Goal: Information Seeking & Learning: Understand process/instructions

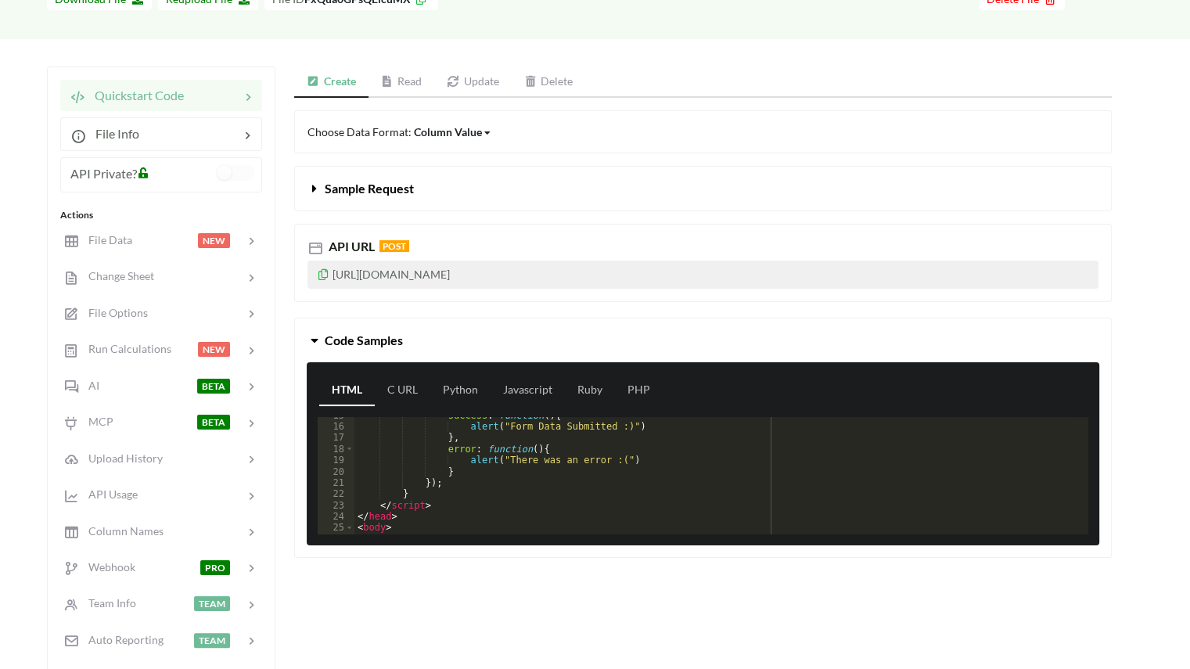
scroll to position [125, 0]
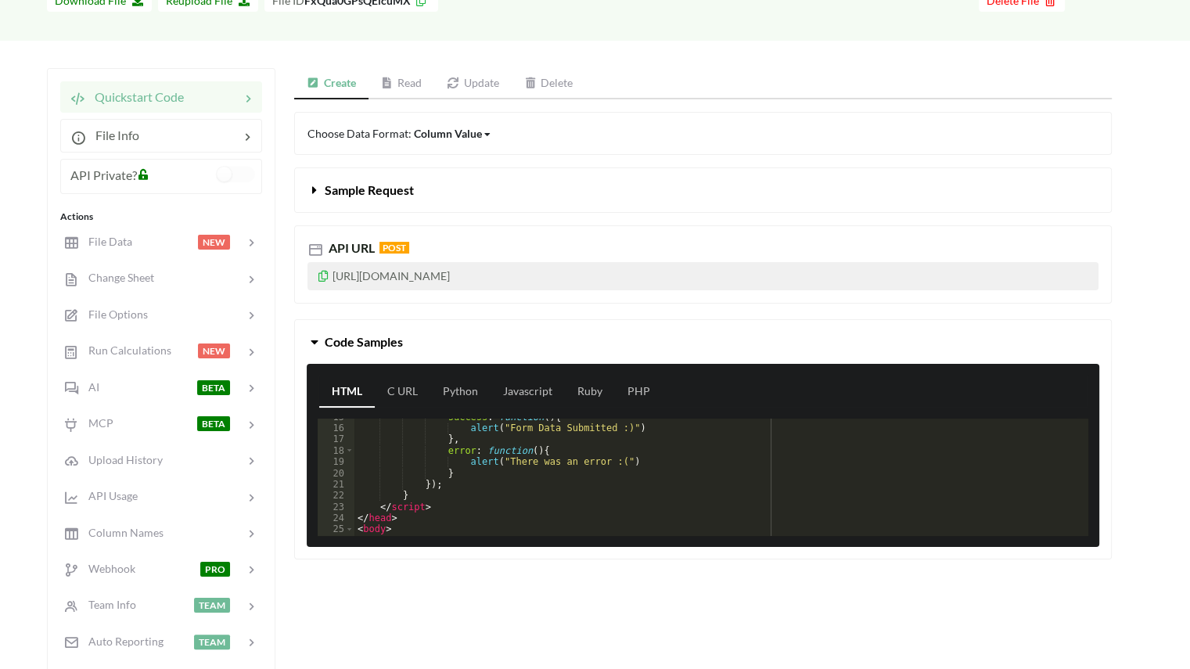
click at [414, 82] on link "Read" at bounding box center [401, 83] width 66 height 31
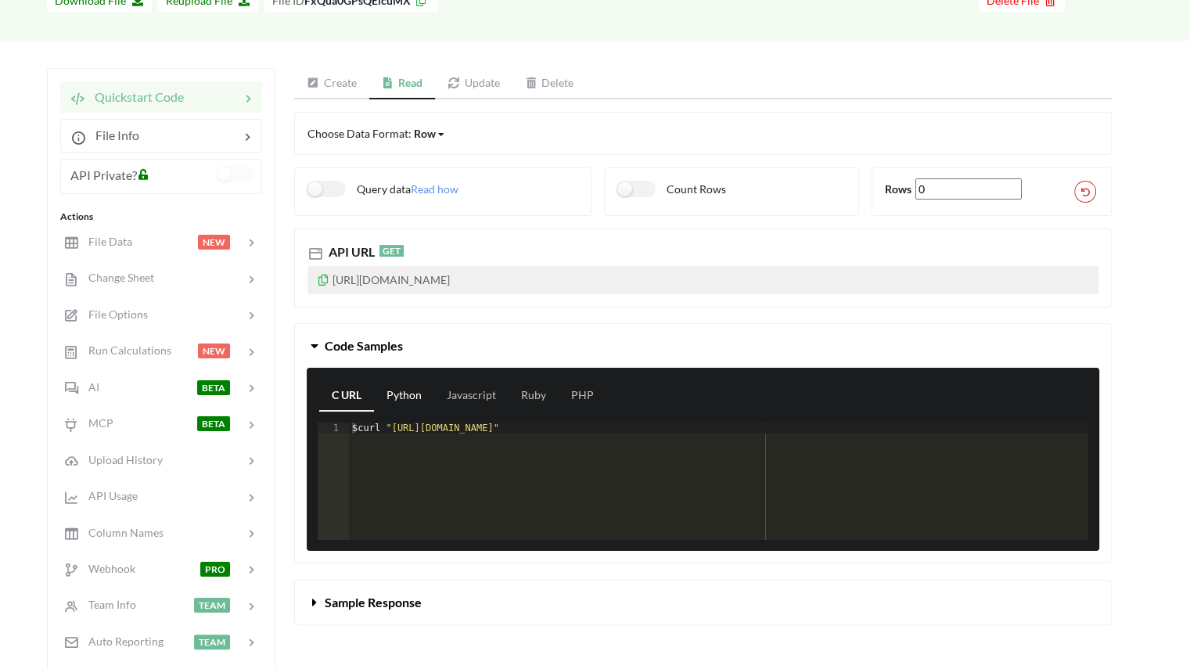
click at [394, 391] on link "Python" at bounding box center [404, 395] width 60 height 31
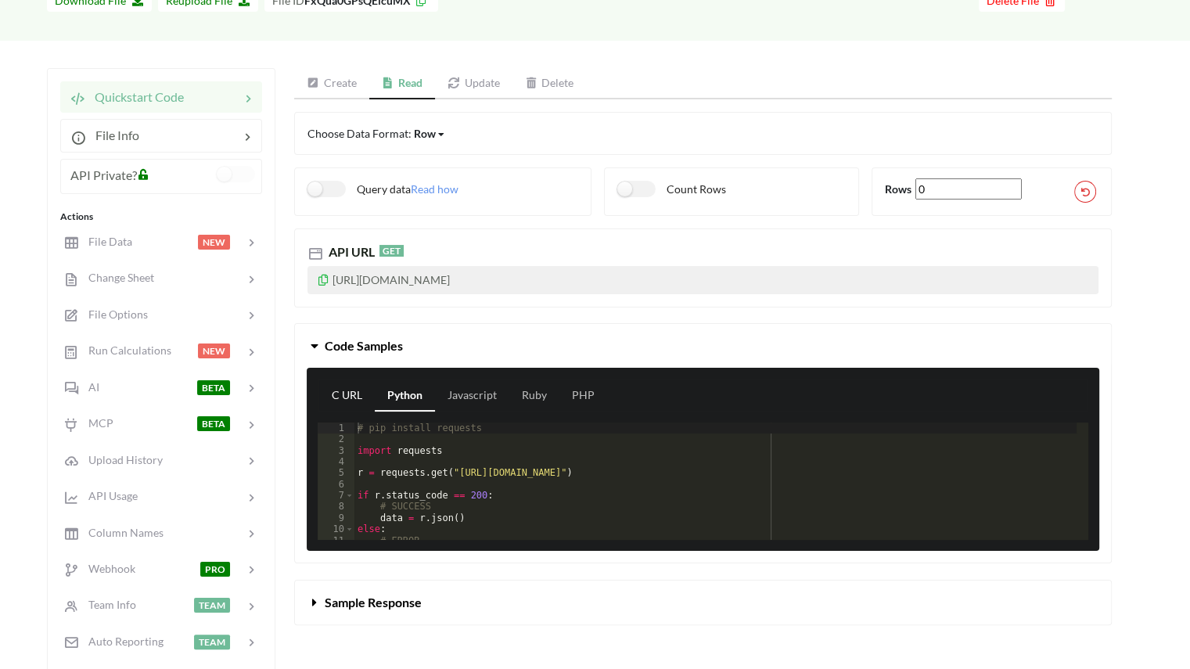
click at [330, 395] on link "C URL" at bounding box center [347, 395] width 56 height 31
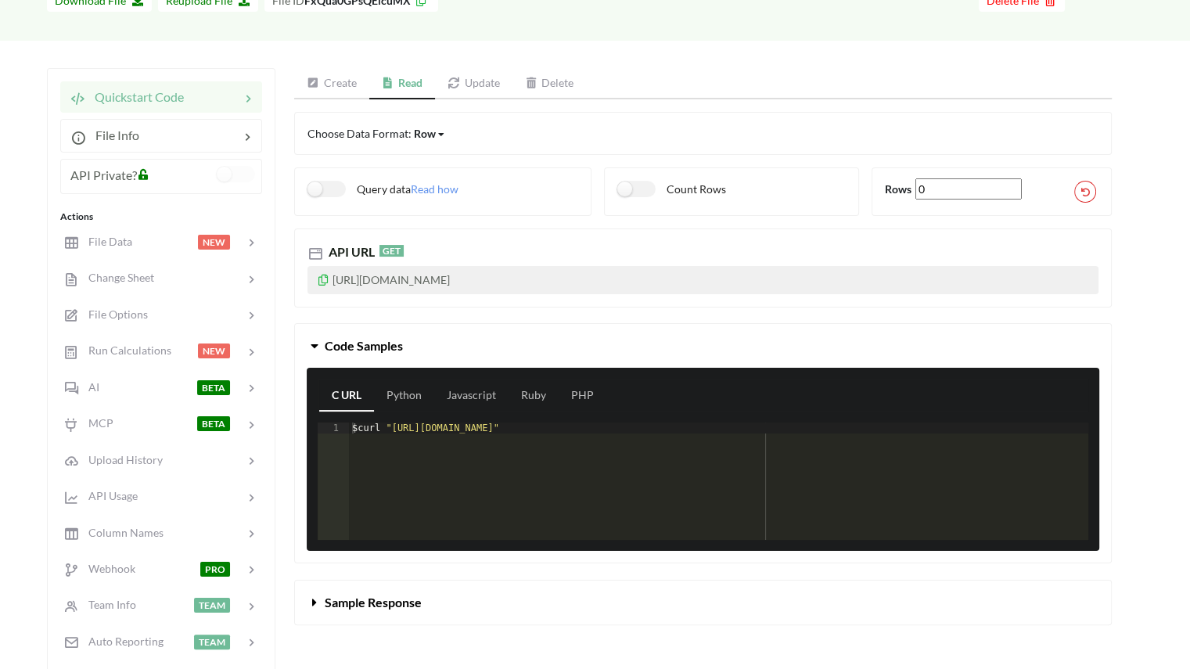
click at [392, 600] on span "Sample Response" at bounding box center [373, 601] width 97 height 15
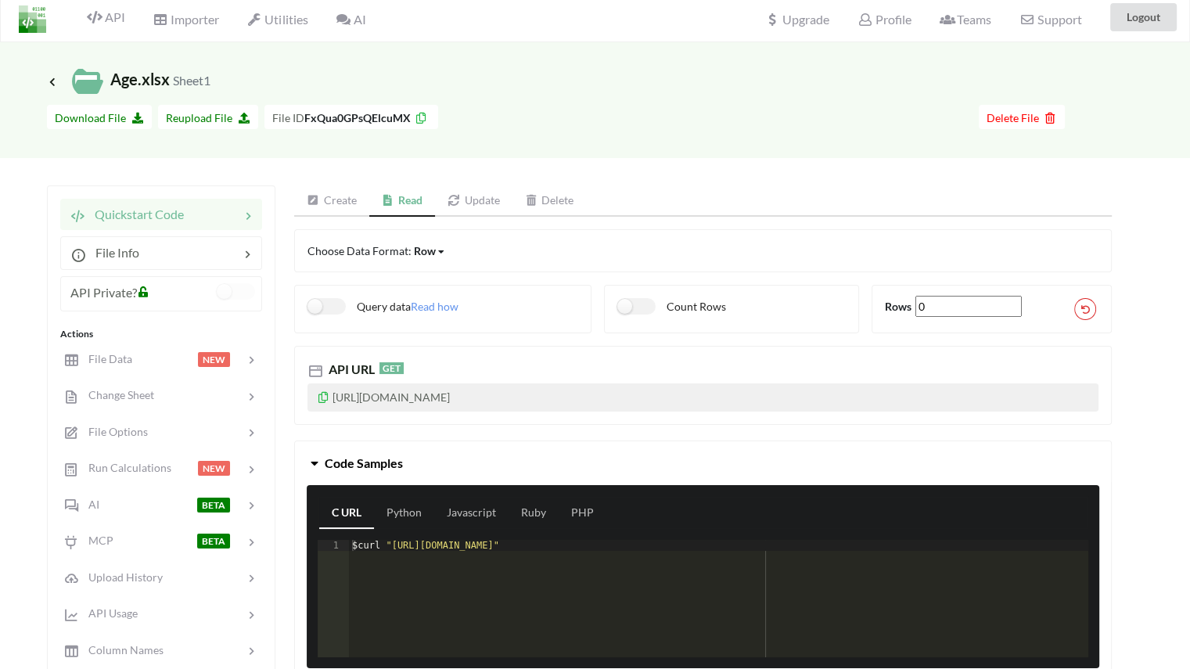
scroll to position [2, 0]
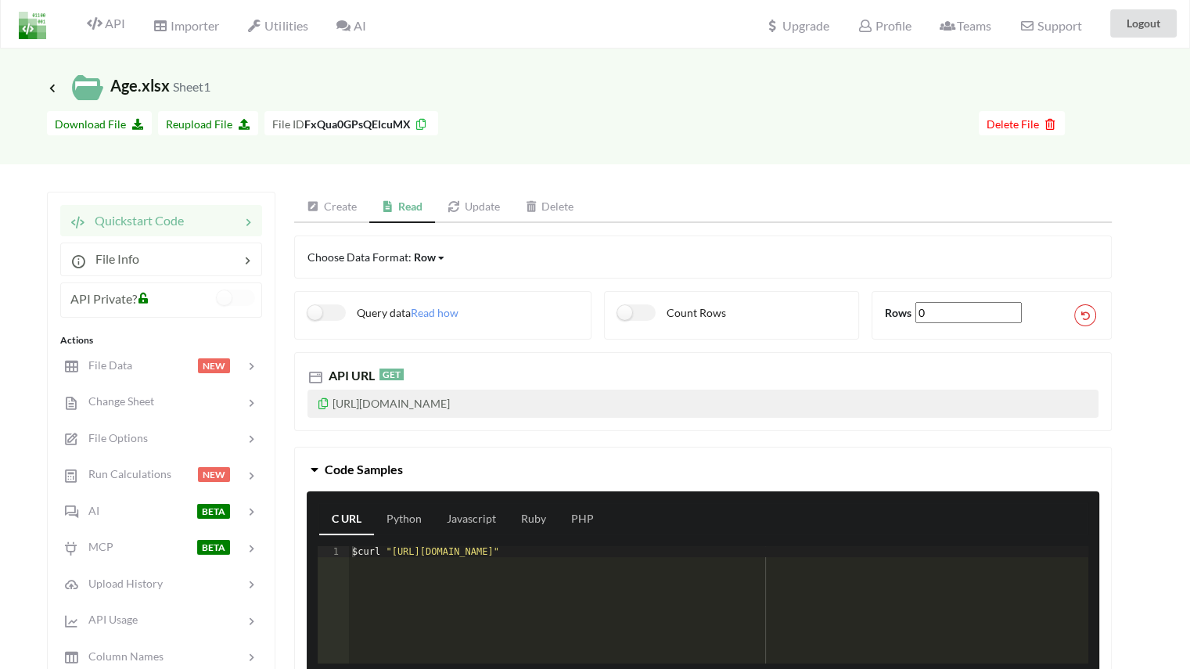
click at [320, 201] on link "Create" at bounding box center [331, 207] width 75 height 31
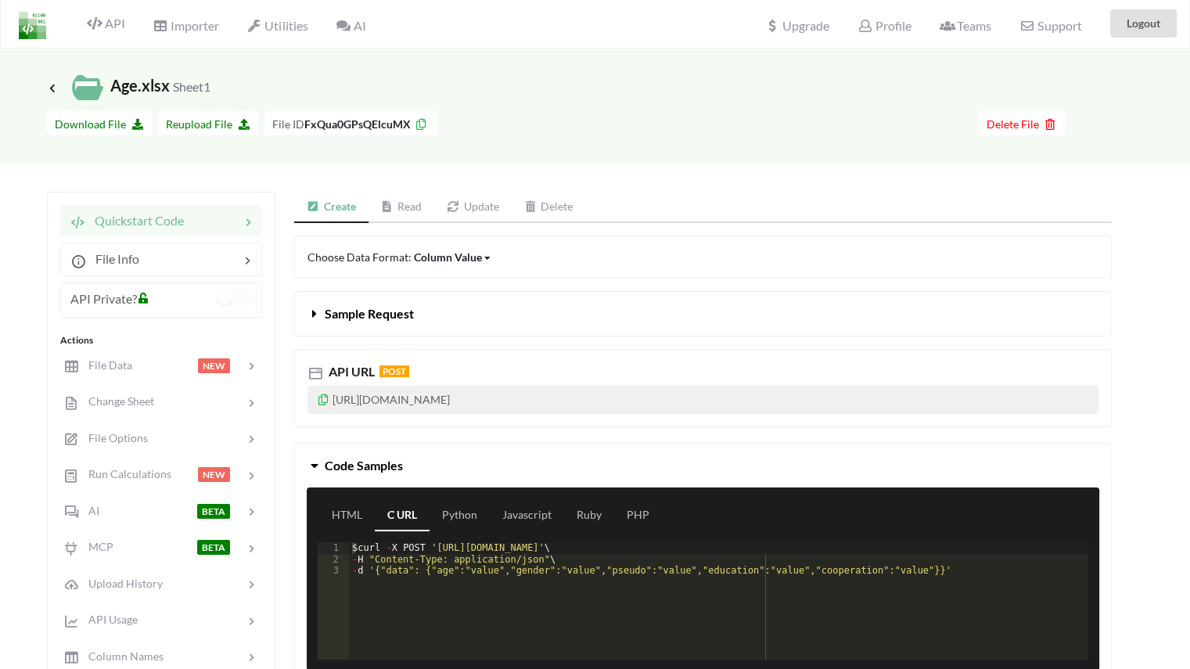
click at [461, 259] on div "Column Value" at bounding box center [448, 257] width 68 height 16
click at [407, 203] on link "Read" at bounding box center [401, 207] width 66 height 31
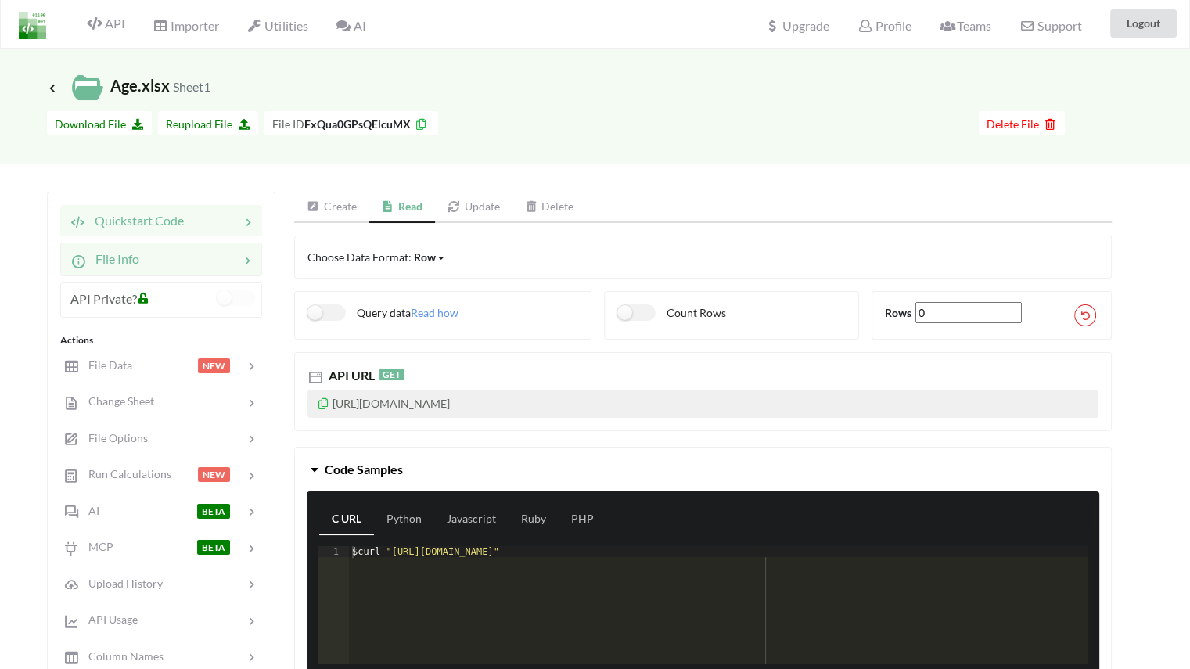
click at [181, 272] on div "File Info" at bounding box center [161, 258] width 202 height 33
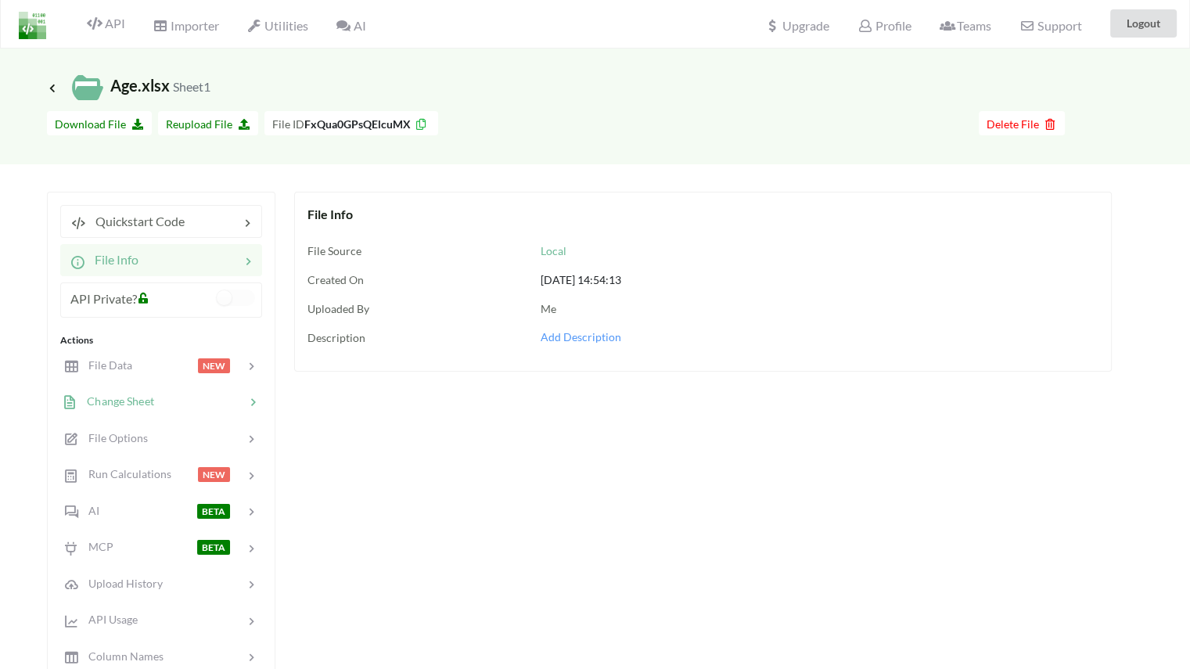
click at [103, 400] on span "Change Sheet" at bounding box center [115, 400] width 77 height 13
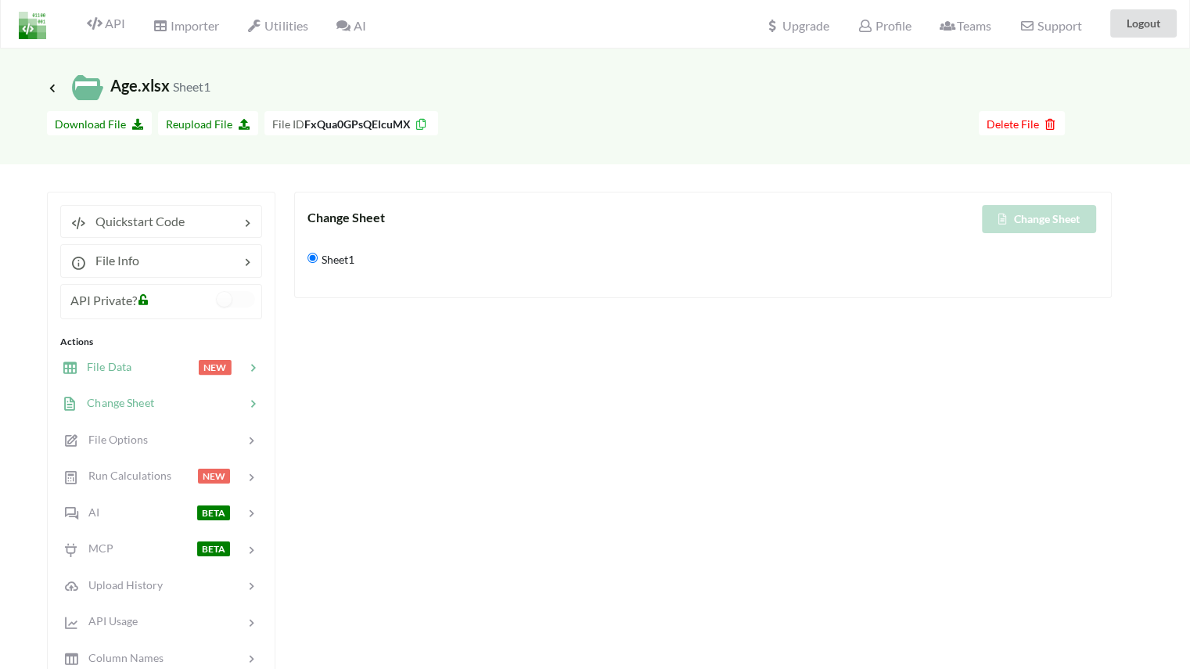
click at [142, 365] on div at bounding box center [164, 367] width 66 height 18
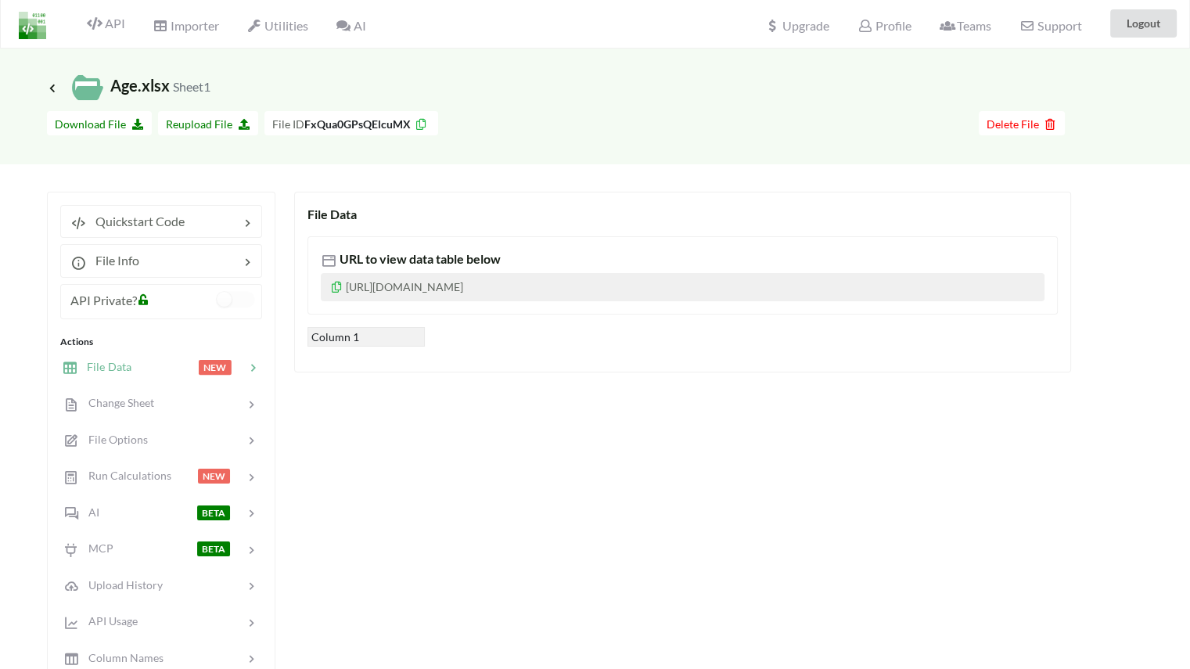
click at [339, 340] on div "Column 1" at bounding box center [365, 337] width 117 height 20
click at [440, 284] on p "https://www.apispreadsheets.com/table/FxQua0GPsQElcuMX/" at bounding box center [683, 287] width 724 height 28
drag, startPoint x: 665, startPoint y: 283, endPoint x: 408, endPoint y: 273, distance: 257.5
click at [408, 273] on p "https://www.apispreadsheets.com/table/FxQua0GPsQElcuMX/" at bounding box center [683, 287] width 724 height 28
click at [329, 290] on p "https://www.apispreadsheets.com/table/FxQua0GPsQElcuMX/" at bounding box center [683, 287] width 724 height 28
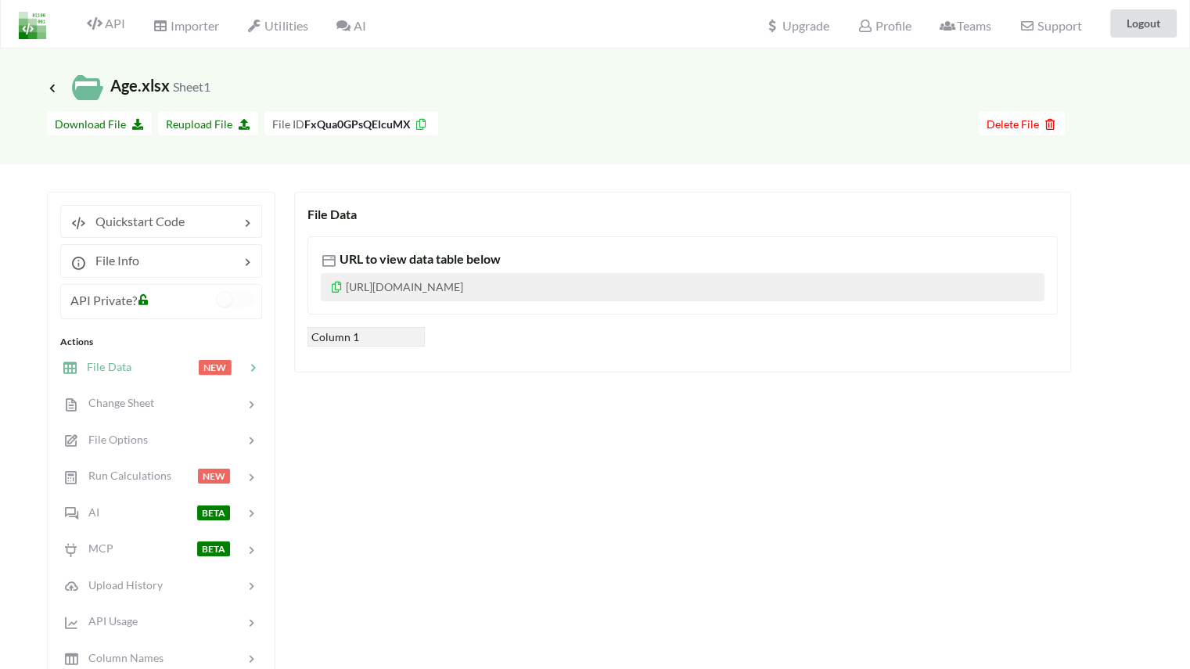
click at [335, 289] on icon at bounding box center [336, 284] width 13 height 11
click at [123, 412] on div "Change Sheet" at bounding box center [161, 403] width 206 height 37
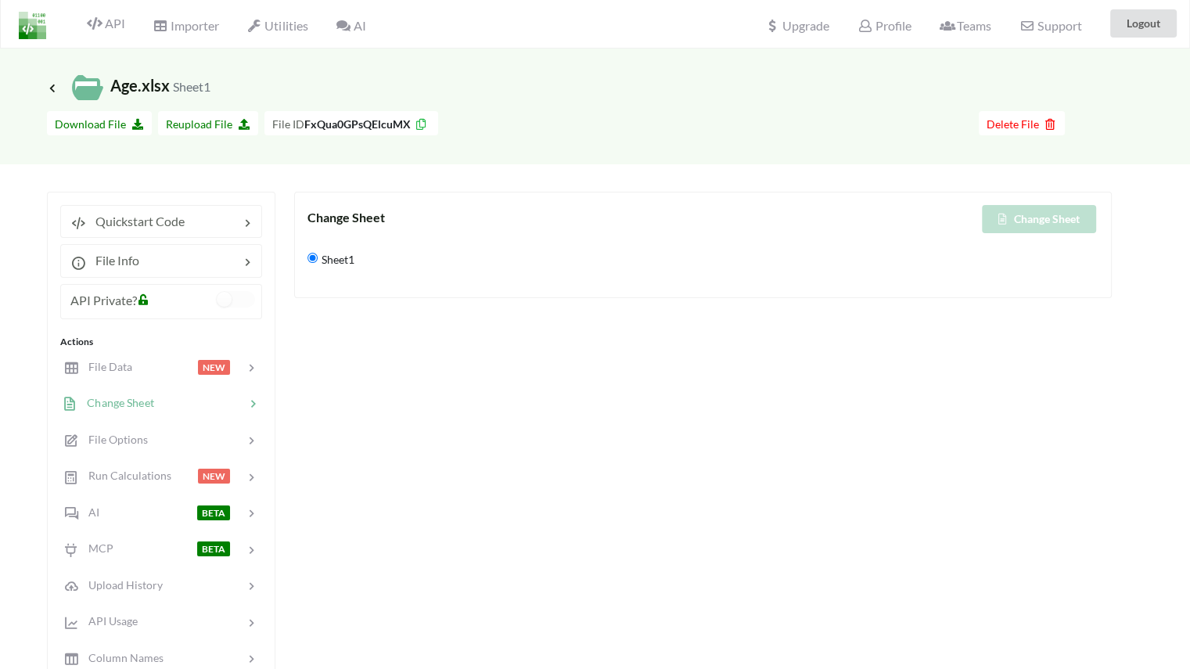
click at [336, 253] on span "Sheet1" at bounding box center [336, 258] width 37 height 33
click at [318, 253] on input "Sheet1" at bounding box center [312, 258] width 10 height 10
click at [354, 252] on span "Sheet1" at bounding box center [336, 258] width 37 height 33
click at [318, 253] on input "Sheet1" at bounding box center [312, 258] width 10 height 10
click at [139, 444] on div "File Options" at bounding box center [105, 440] width 86 height 18
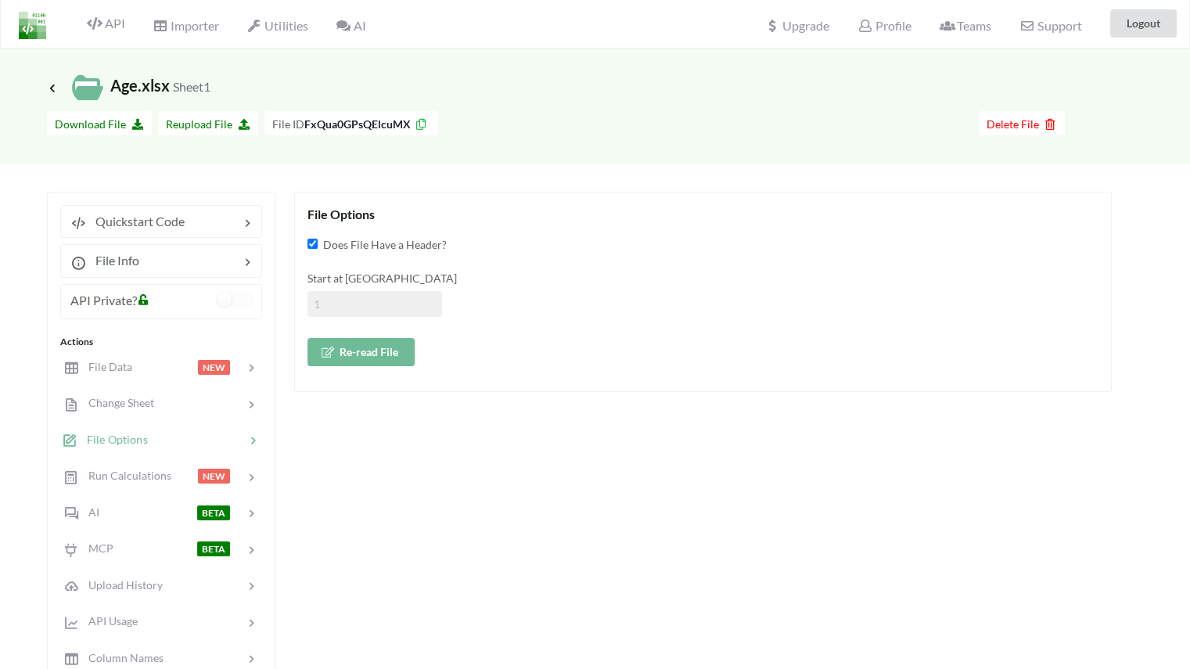
click at [357, 350] on button "Re-read File" at bounding box center [360, 352] width 107 height 28
click at [137, 85] on span "Icon Link Age.xlsx Sheet1" at bounding box center [128, 85] width 163 height 19
click at [147, 478] on span "Run Calculations" at bounding box center [124, 475] width 94 height 13
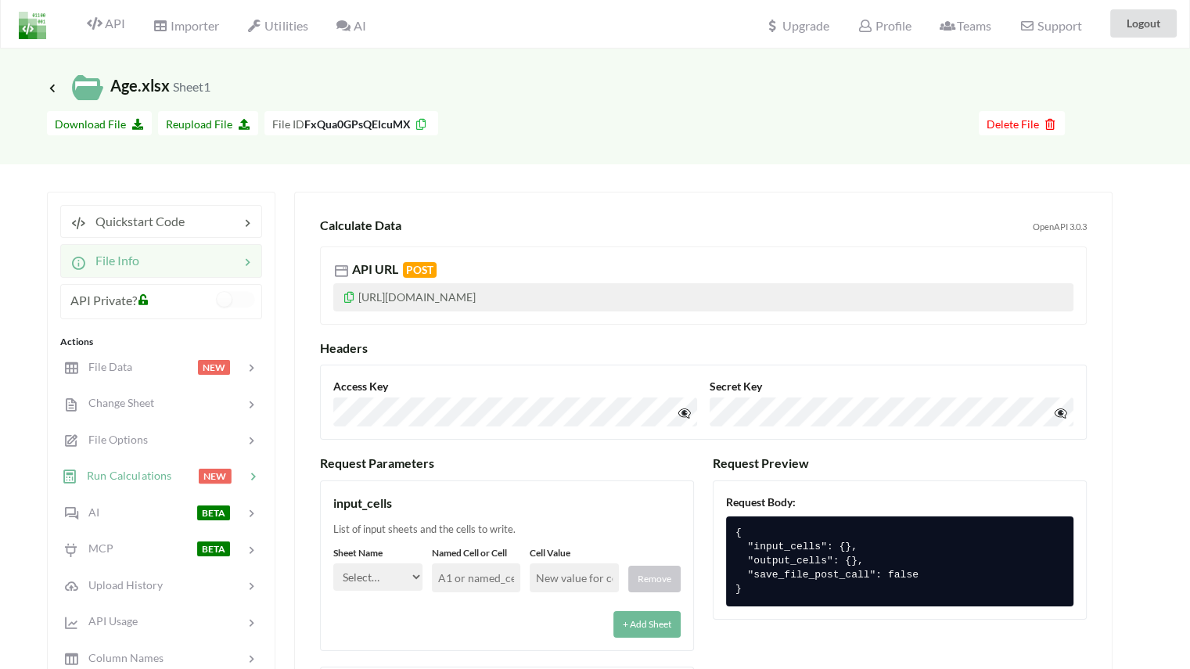
click at [133, 253] on span "File Info" at bounding box center [112, 260] width 53 height 15
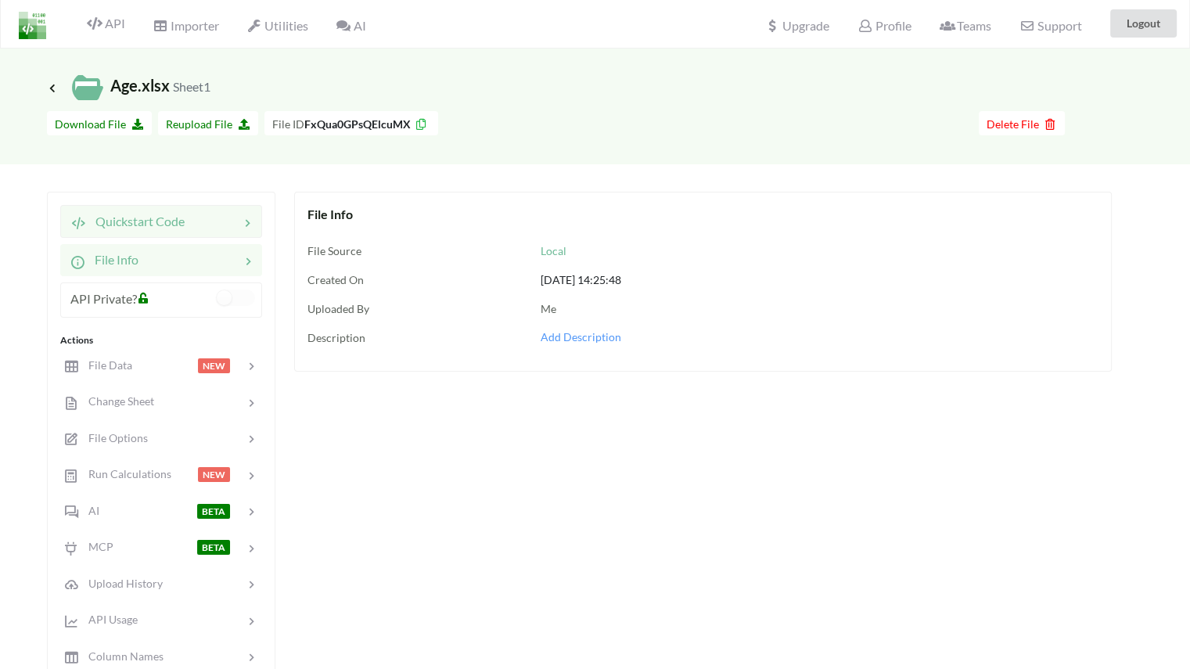
click at [178, 228] on div "Quickstart Code" at bounding box center [127, 221] width 114 height 19
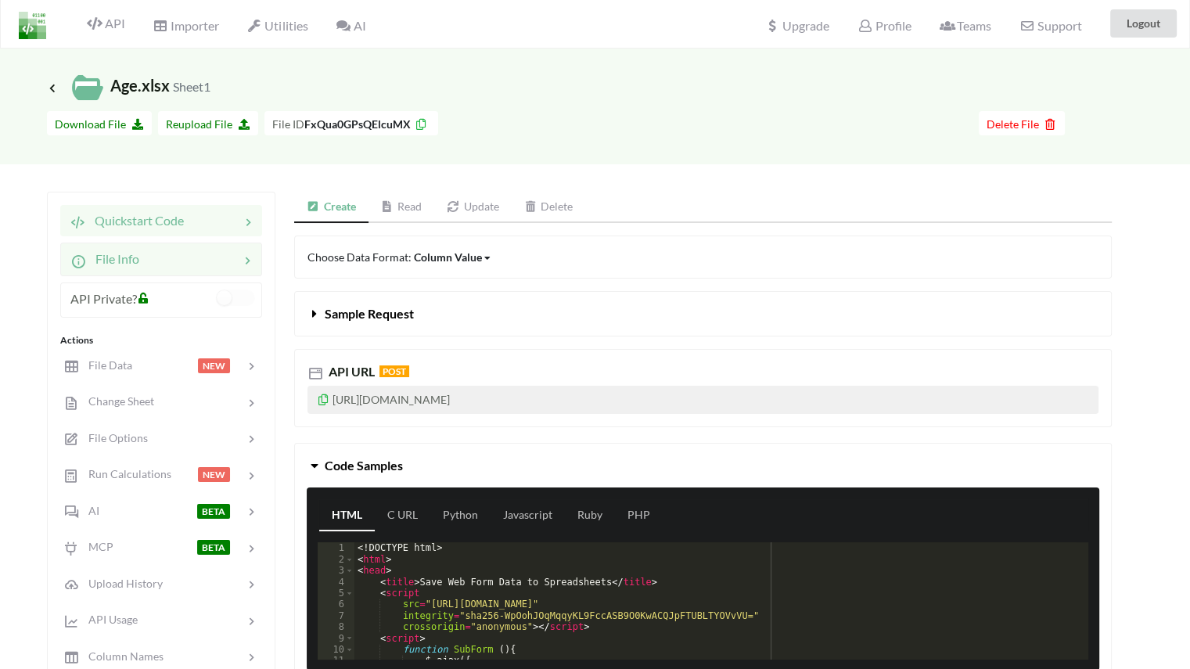
click at [199, 257] on div at bounding box center [189, 259] width 100 height 19
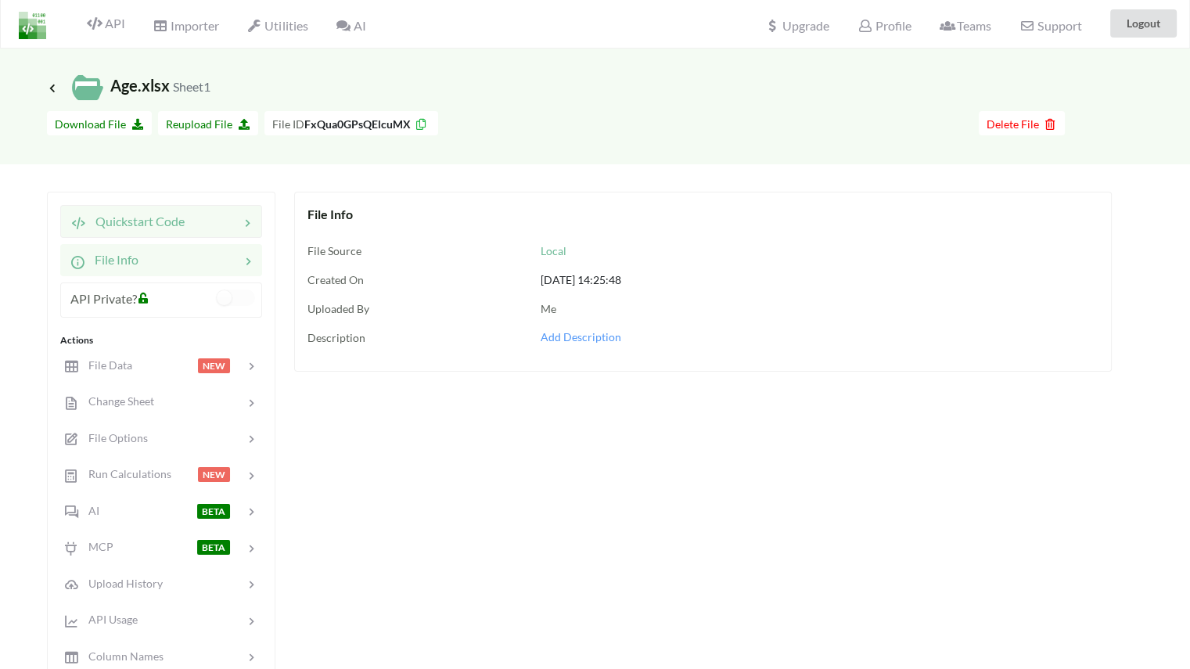
click at [175, 221] on span "Quickstart Code" at bounding box center [135, 221] width 99 height 15
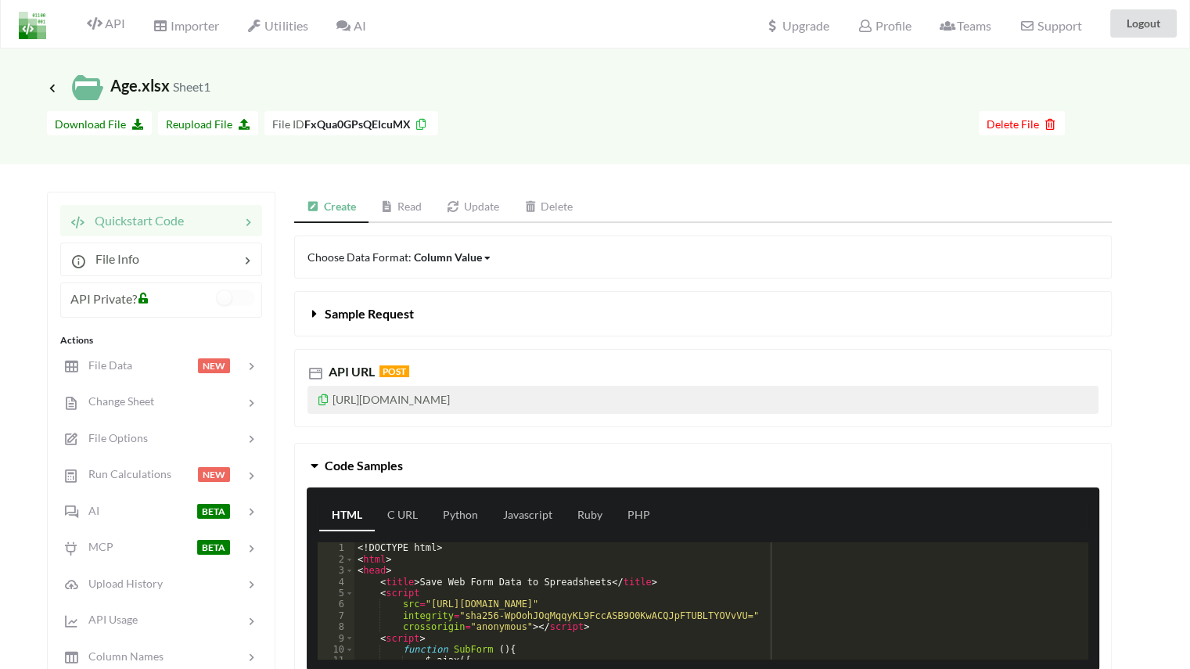
click at [438, 256] on div "Column Value" at bounding box center [448, 257] width 68 height 16
click at [313, 312] on icon at bounding box center [314, 310] width 15 height 13
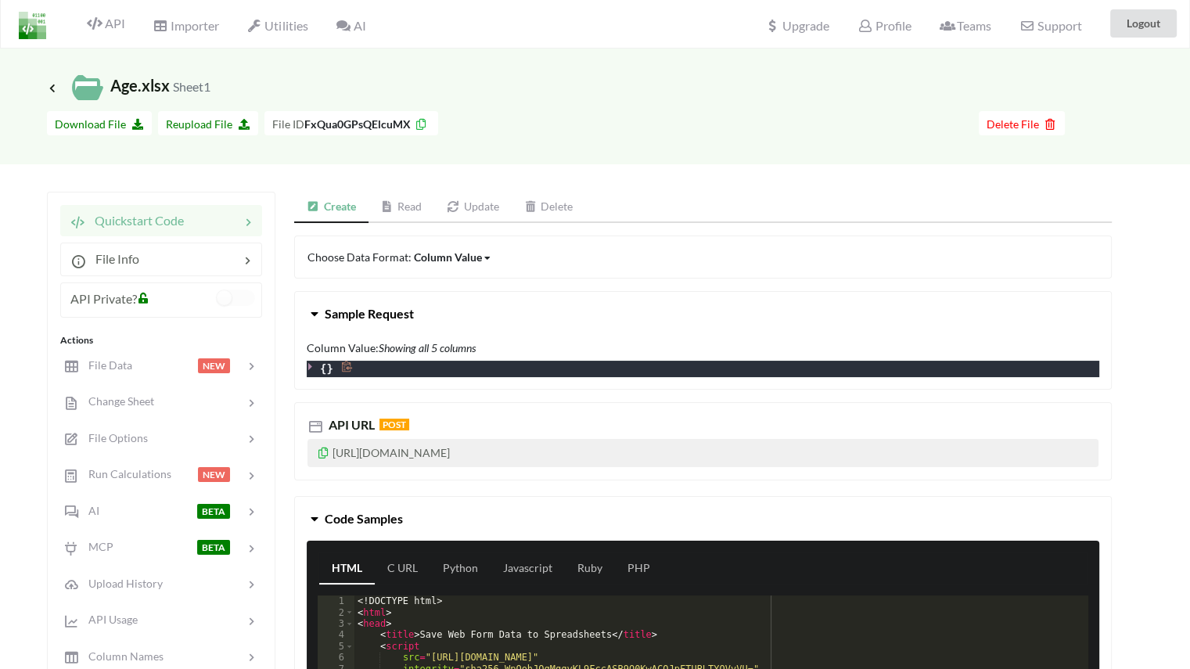
click at [347, 366] on icon at bounding box center [347, 366] width 10 height 11
click at [377, 364] on div "{ } ✔" at bounding box center [703, 369] width 792 height 16
click at [327, 368] on span "}" at bounding box center [329, 369] width 6 height 16
click at [316, 314] on icon at bounding box center [314, 310] width 15 height 13
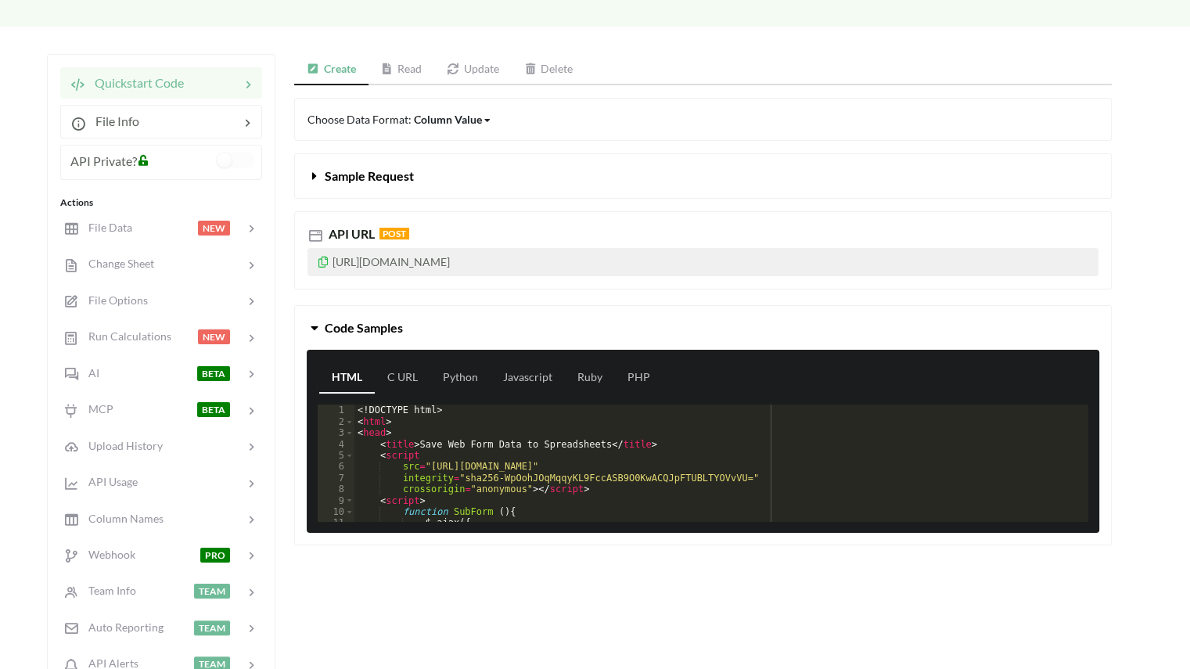
scroll to position [0, 0]
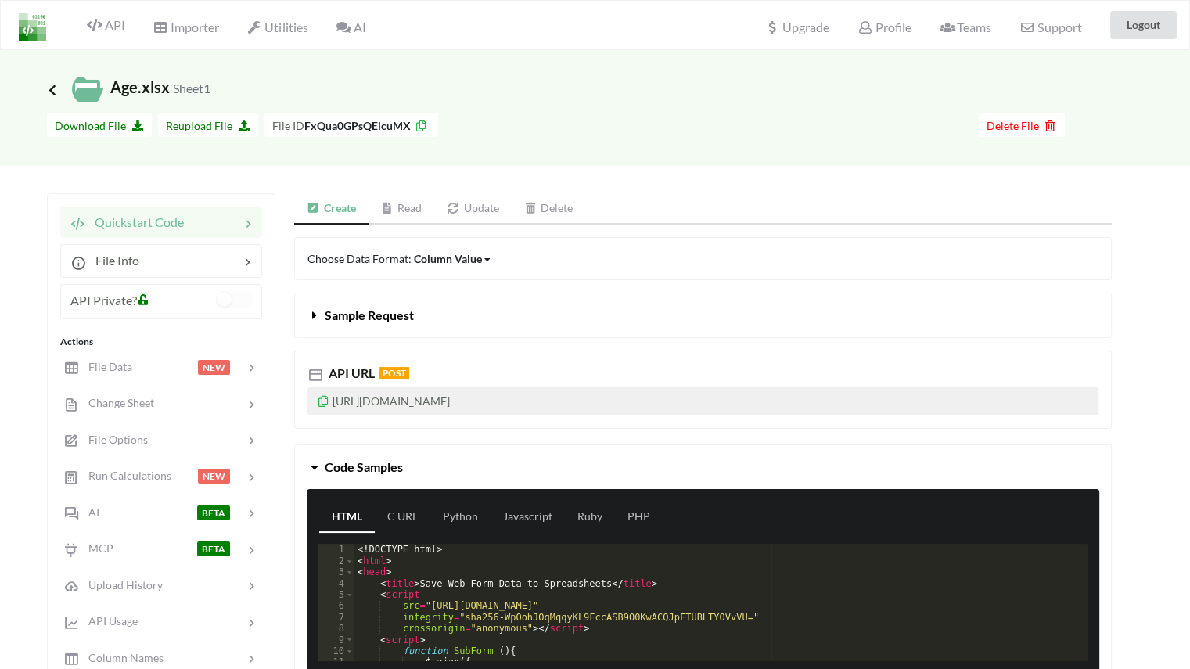
click at [54, 89] on icon at bounding box center [52, 89] width 14 height 13
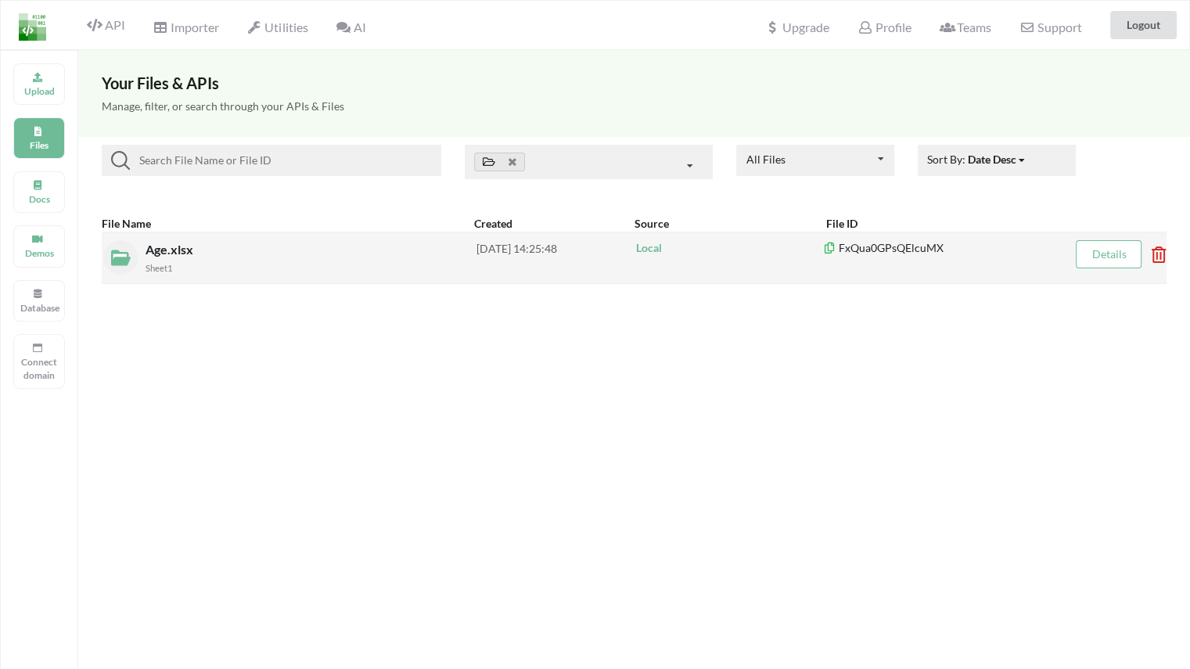
click at [311, 256] on div "Age.xlsx Sheet1" at bounding box center [310, 257] width 331 height 35
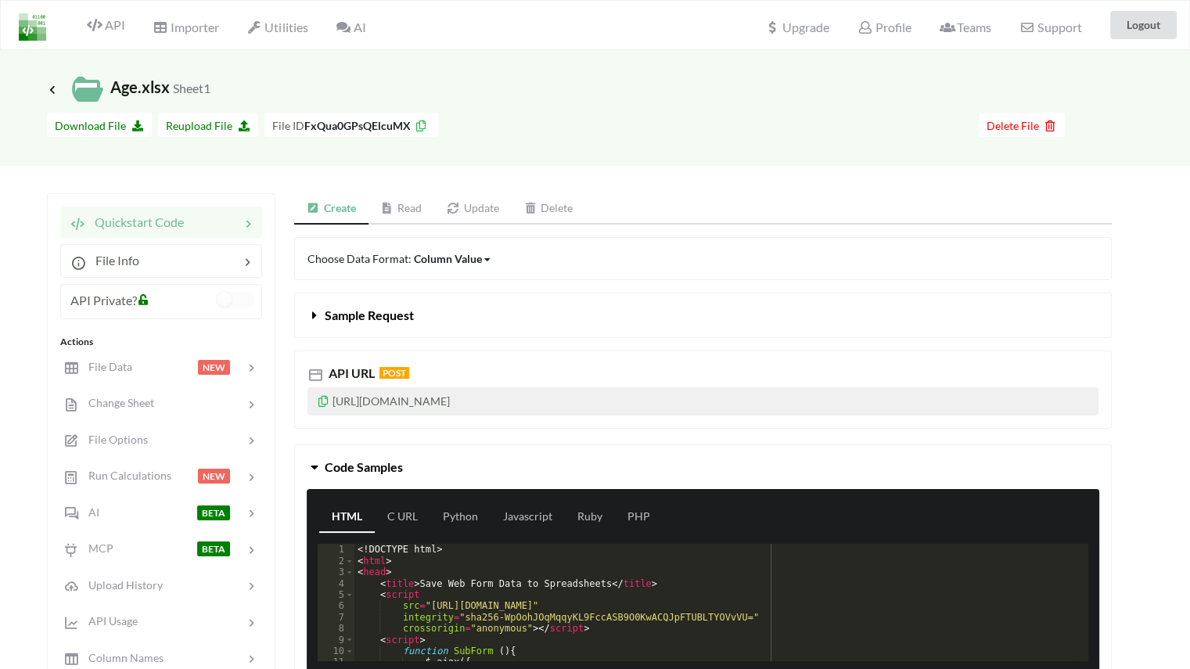
click at [202, 306] on div at bounding box center [185, 304] width 64 height 26
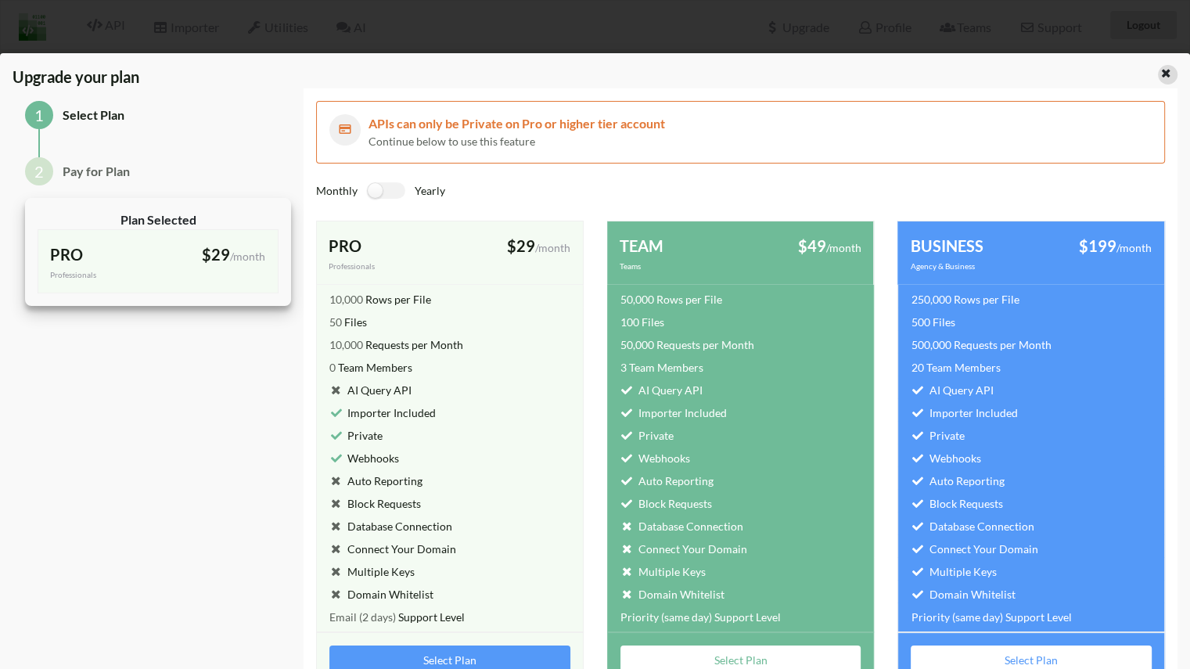
click at [1159, 76] on icon at bounding box center [1165, 71] width 13 height 11
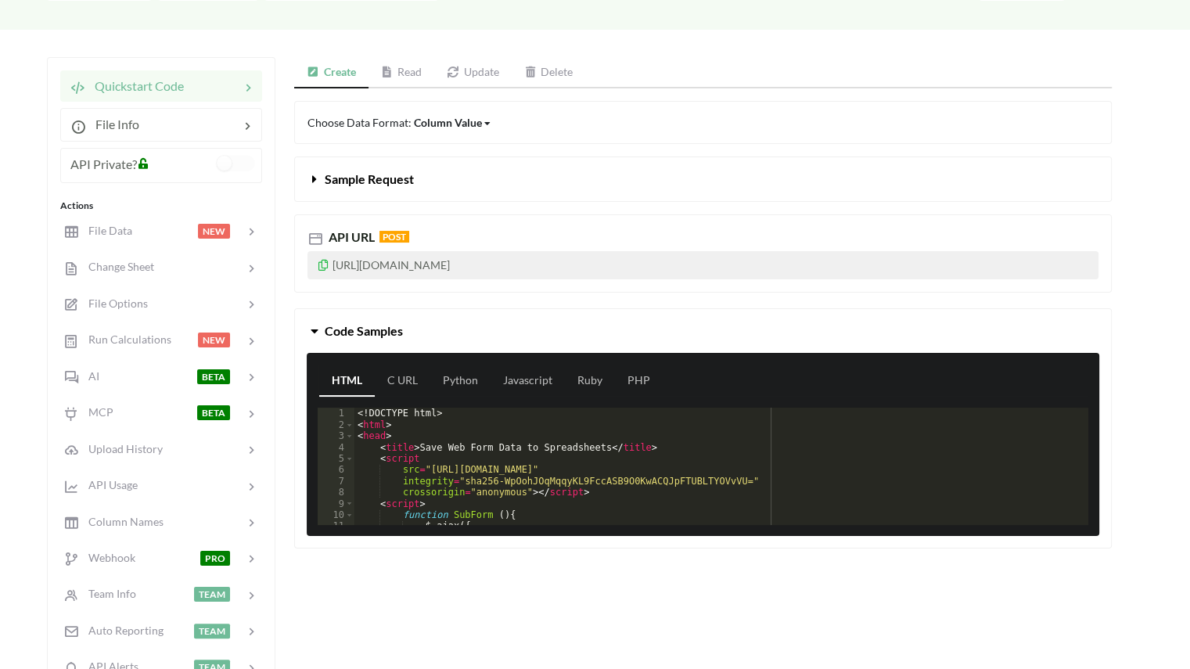
scroll to position [141, 0]
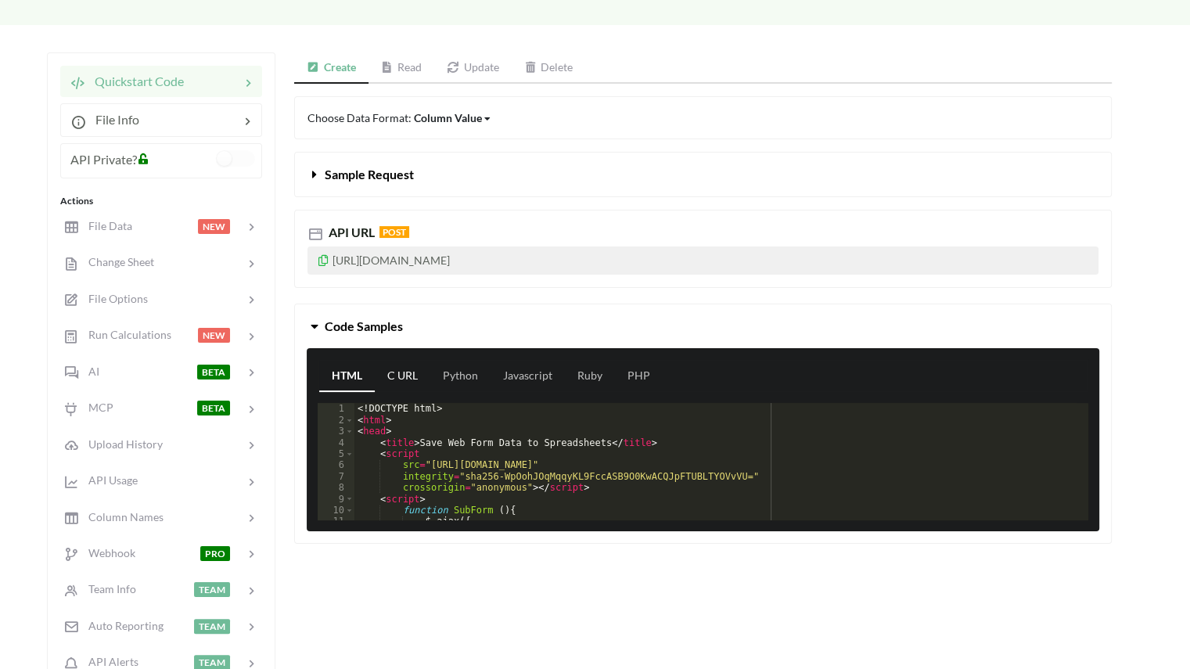
click at [406, 378] on link "C URL" at bounding box center [403, 376] width 56 height 31
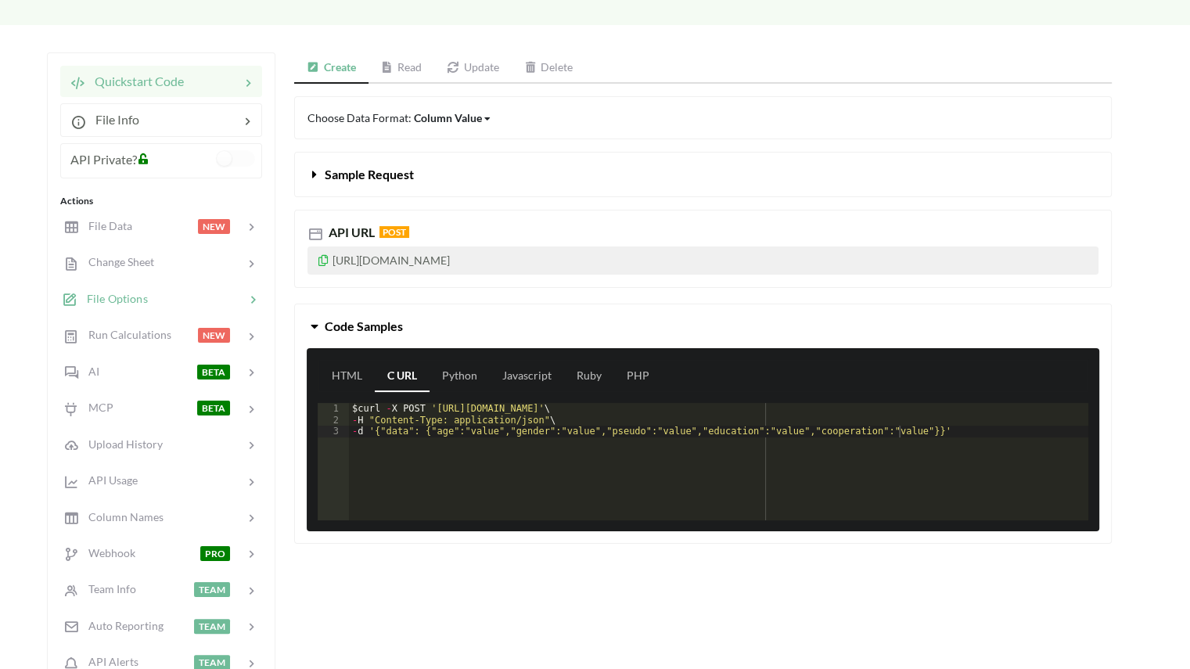
click at [138, 292] on span "File Options" at bounding box center [112, 298] width 70 height 13
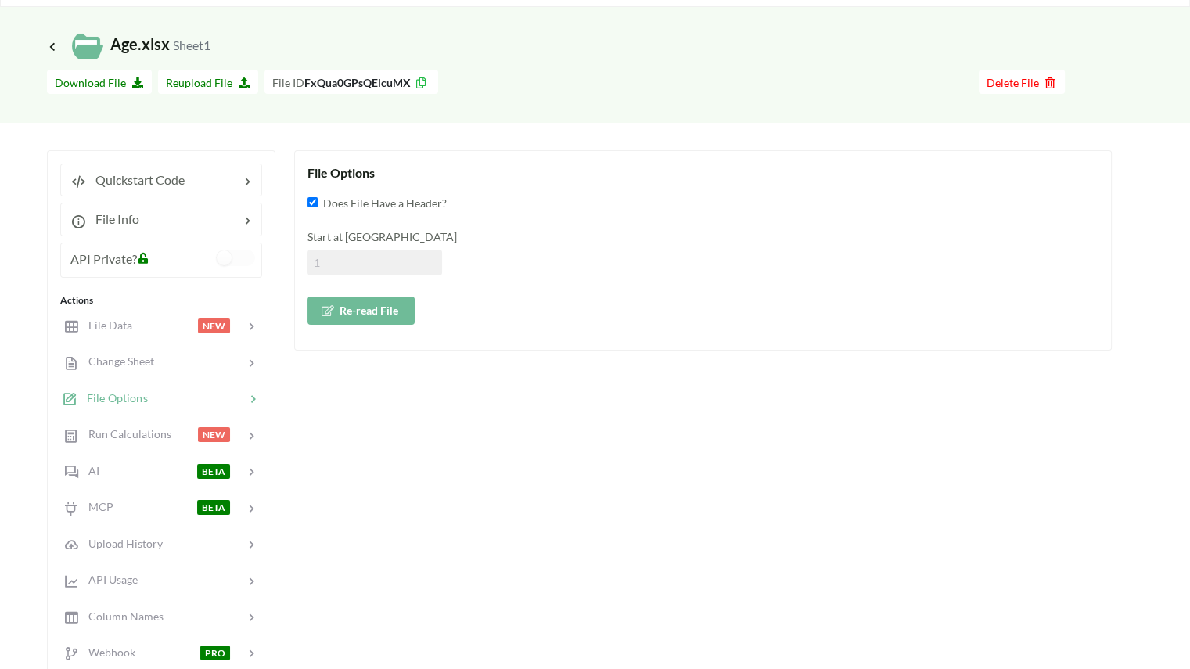
scroll to position [0, 0]
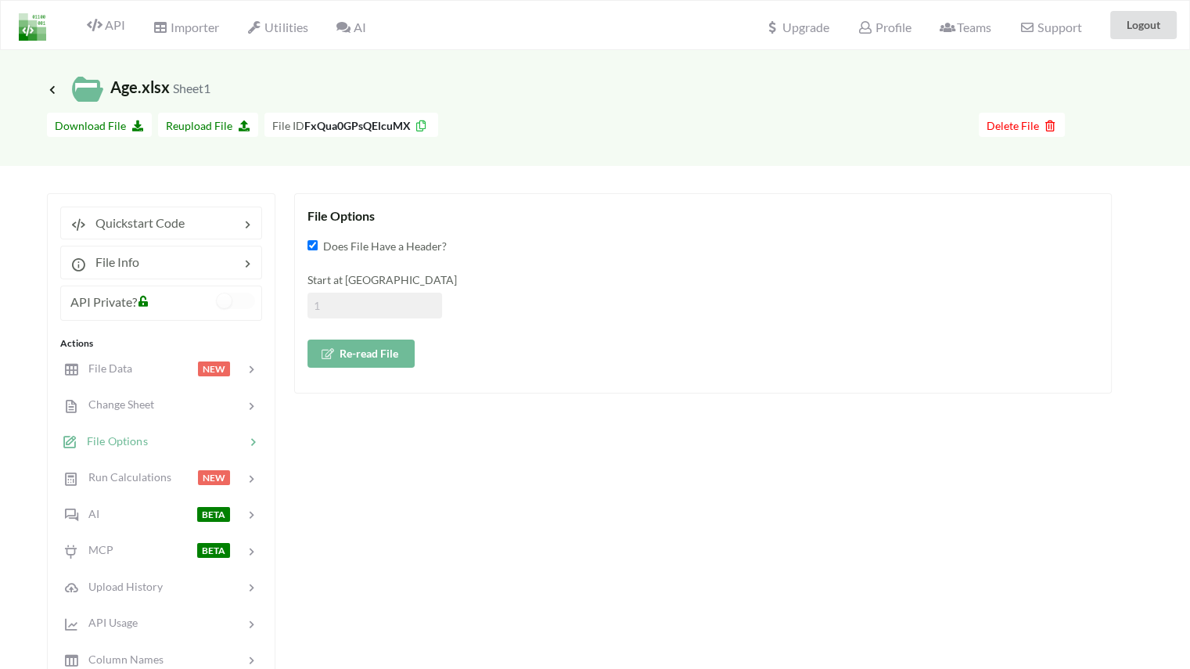
click at [256, 443] on icon at bounding box center [253, 442] width 16 height 16
click at [343, 300] on input at bounding box center [374, 306] width 135 height 26
click at [310, 246] on input "Does File Have a Header?" at bounding box center [312, 245] width 10 height 10
checkbox input "true"
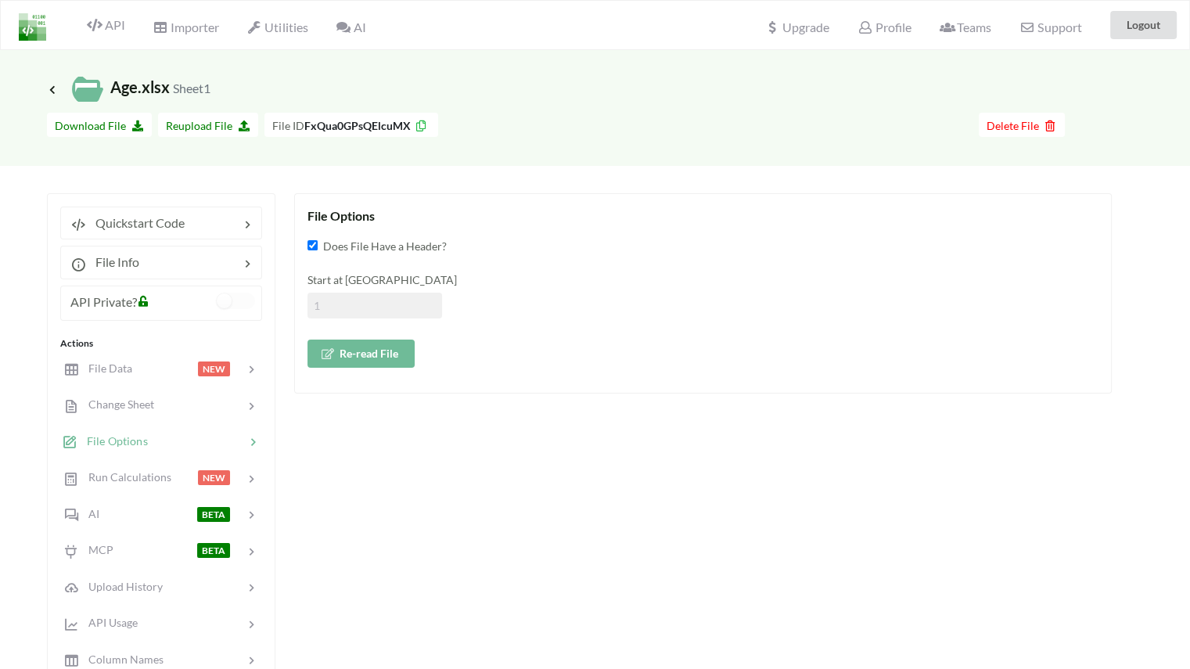
click at [380, 407] on div "File Options Does File Have a Header? Start at Row Re-read File" at bounding box center [702, 551] width 817 height 716
click at [420, 527] on div "File Options Does File Have a Header? Start at Row Re-read File" at bounding box center [702, 551] width 817 height 716
click at [141, 211] on div "Quickstart Code" at bounding box center [161, 222] width 202 height 33
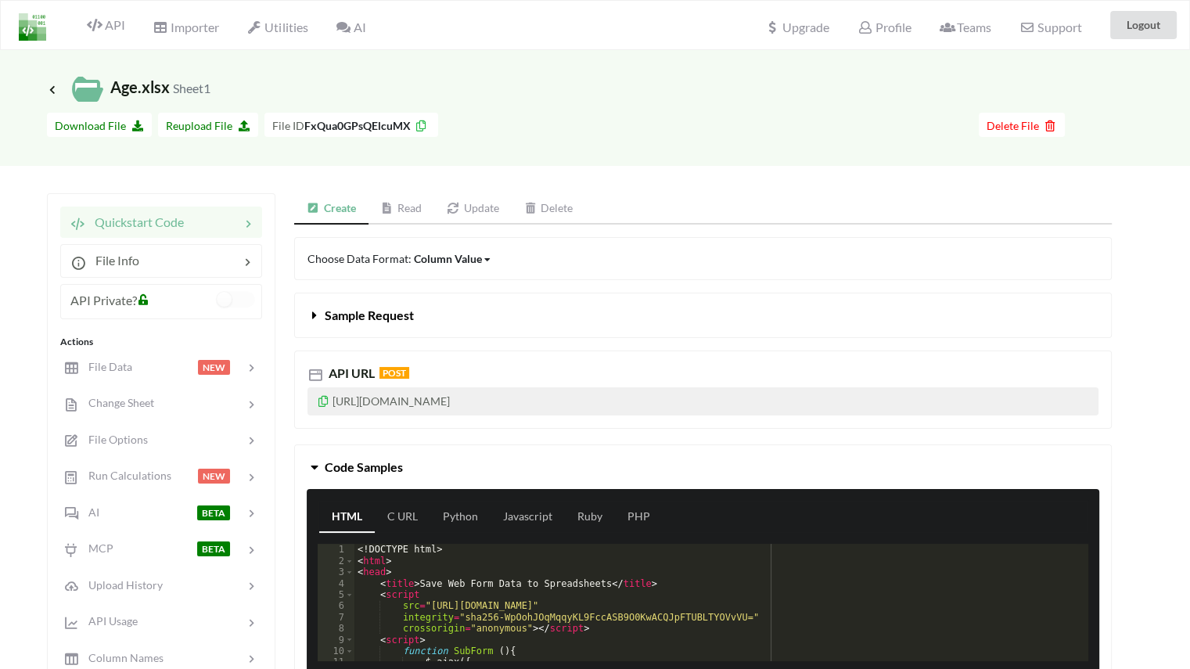
click at [347, 29] on icon at bounding box center [343, 27] width 15 height 13
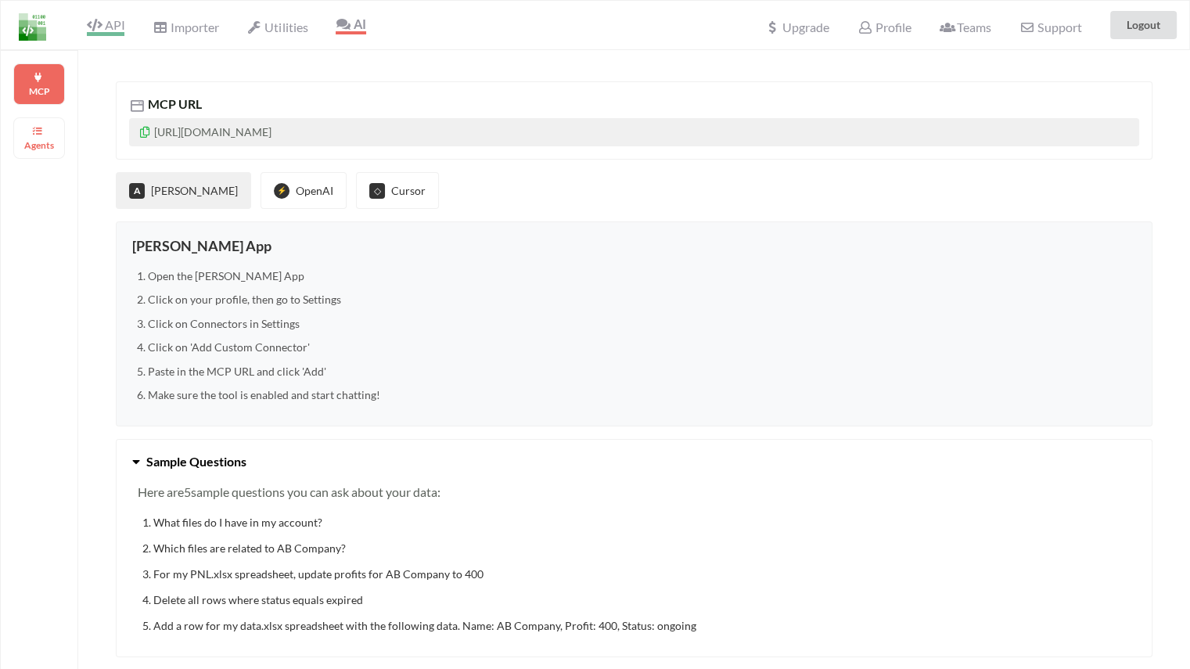
click at [100, 27] on icon at bounding box center [94, 25] width 15 height 13
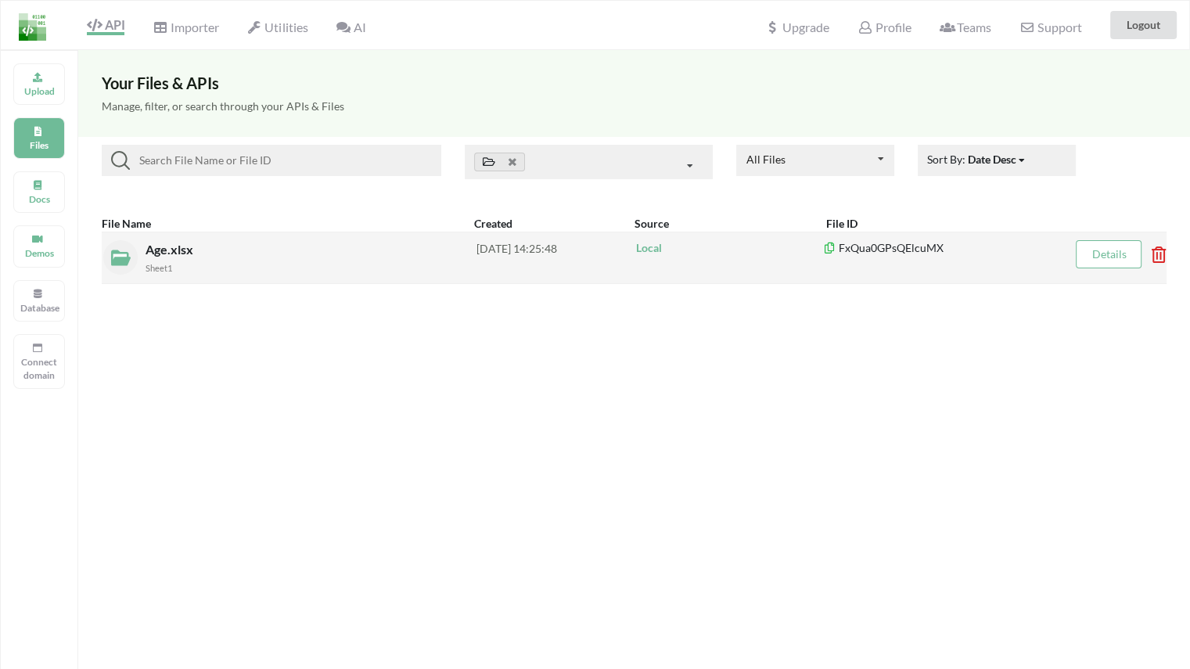
click at [328, 261] on div "Sheet1" at bounding box center [310, 267] width 331 height 16
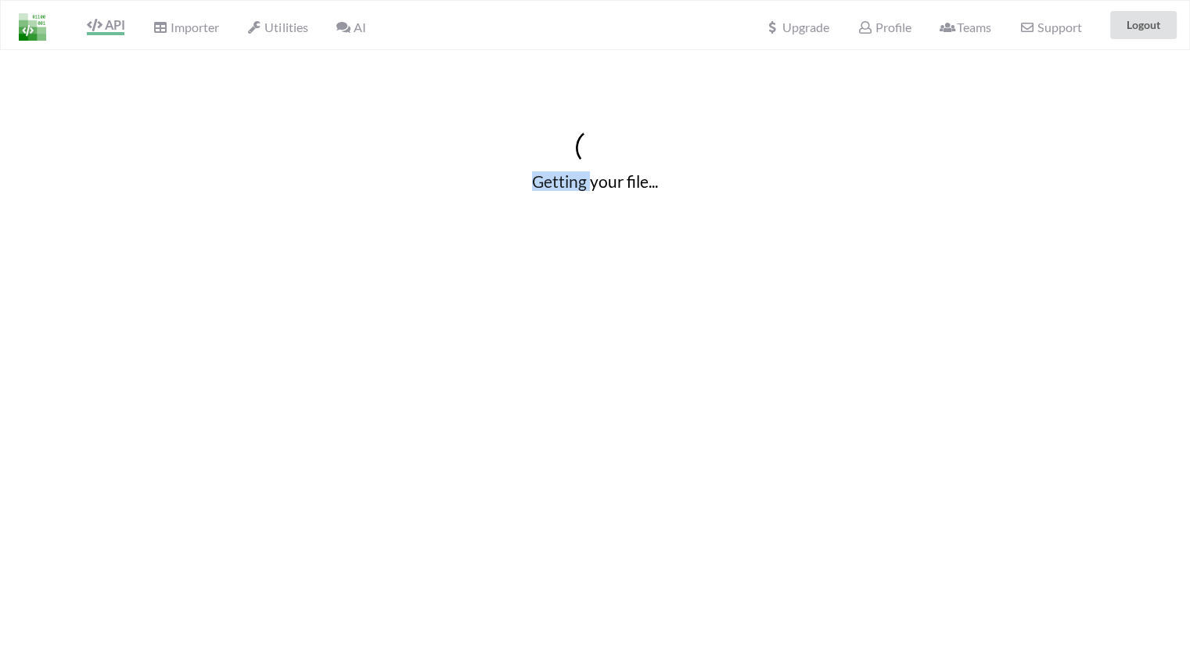
click at [328, 261] on div "Getting your file..." at bounding box center [595, 159] width 1190 height 219
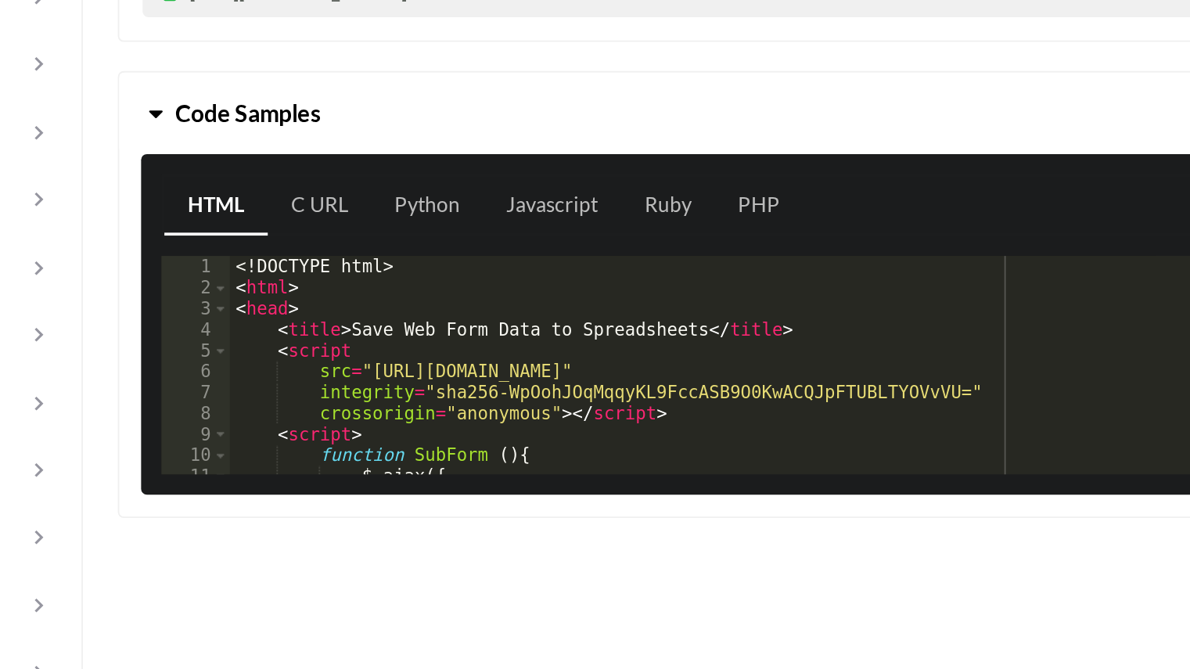
scroll to position [250, 0]
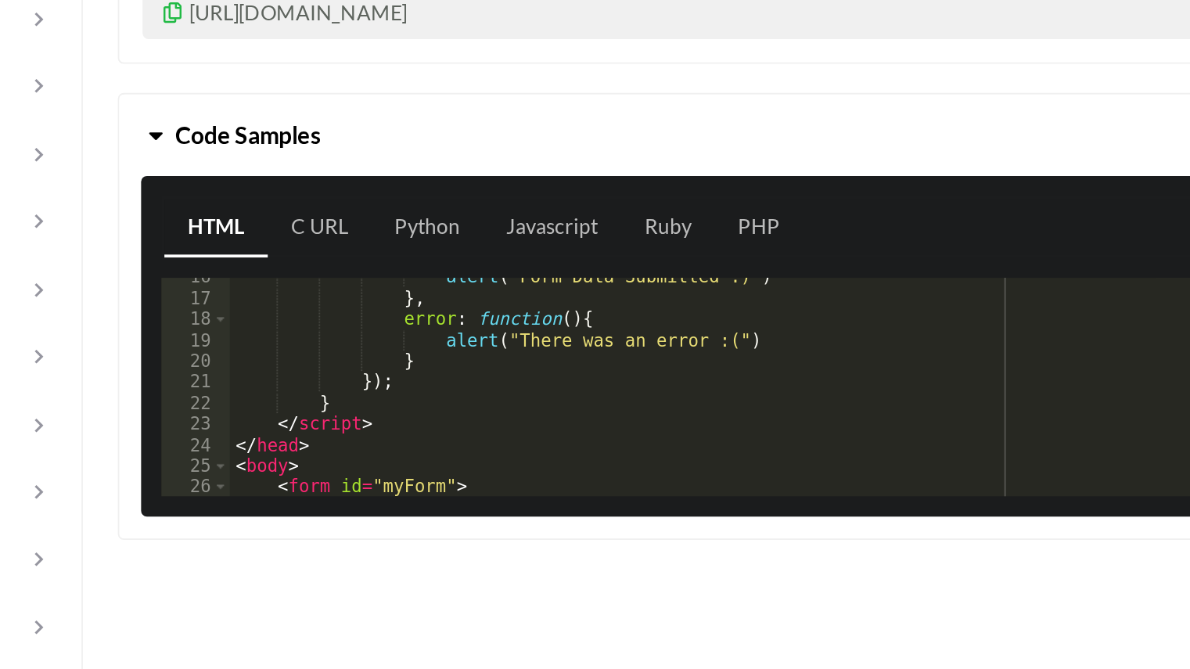
click at [203, 224] on div "Quickstart Code File Info API Private? Actions File Data NEW Change Sheet File …" at bounding box center [579, 300] width 1065 height 714
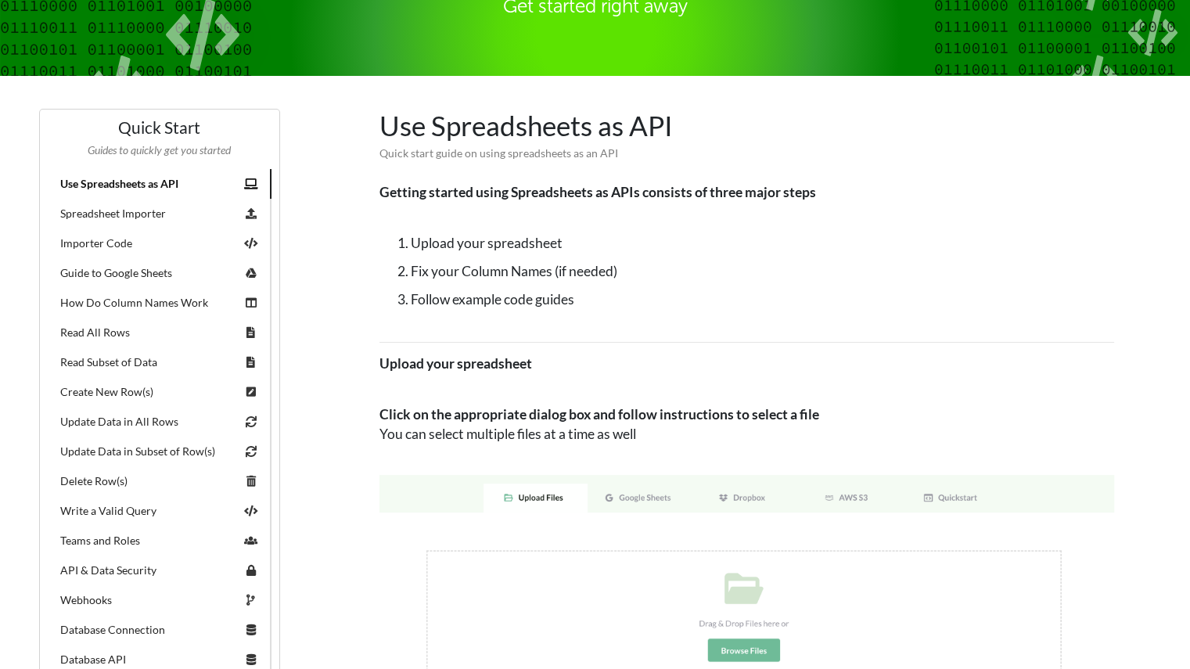
scroll to position [181, 0]
click at [123, 249] on link "Importer Code" at bounding box center [160, 243] width 224 height 30
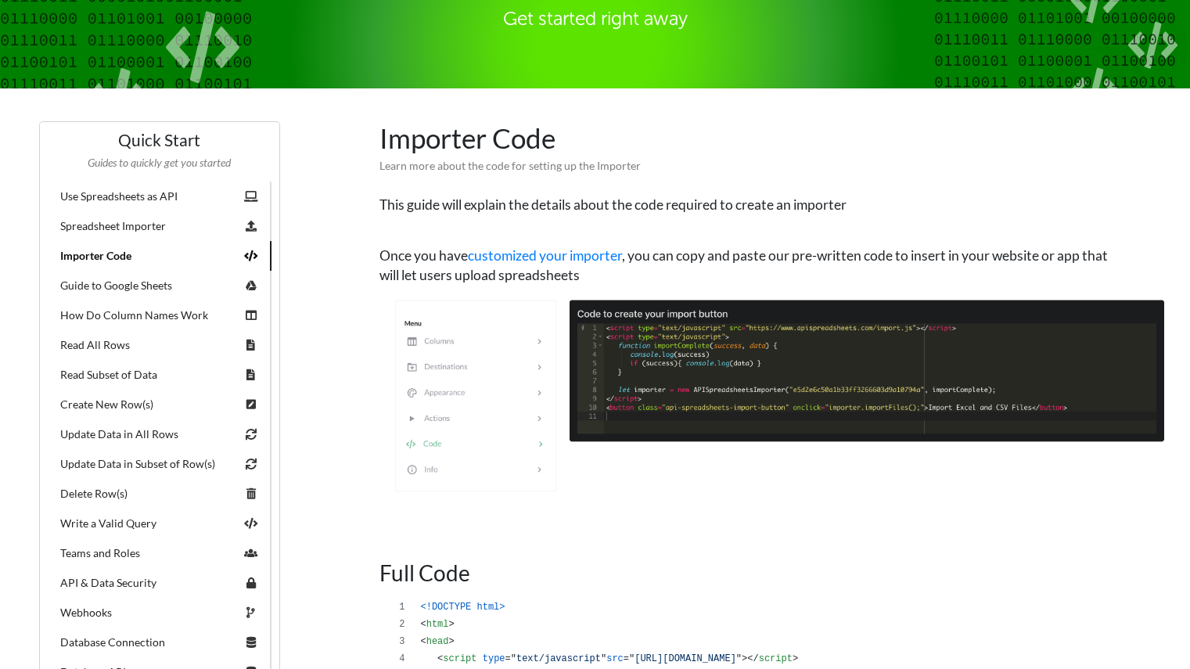
scroll to position [171, 0]
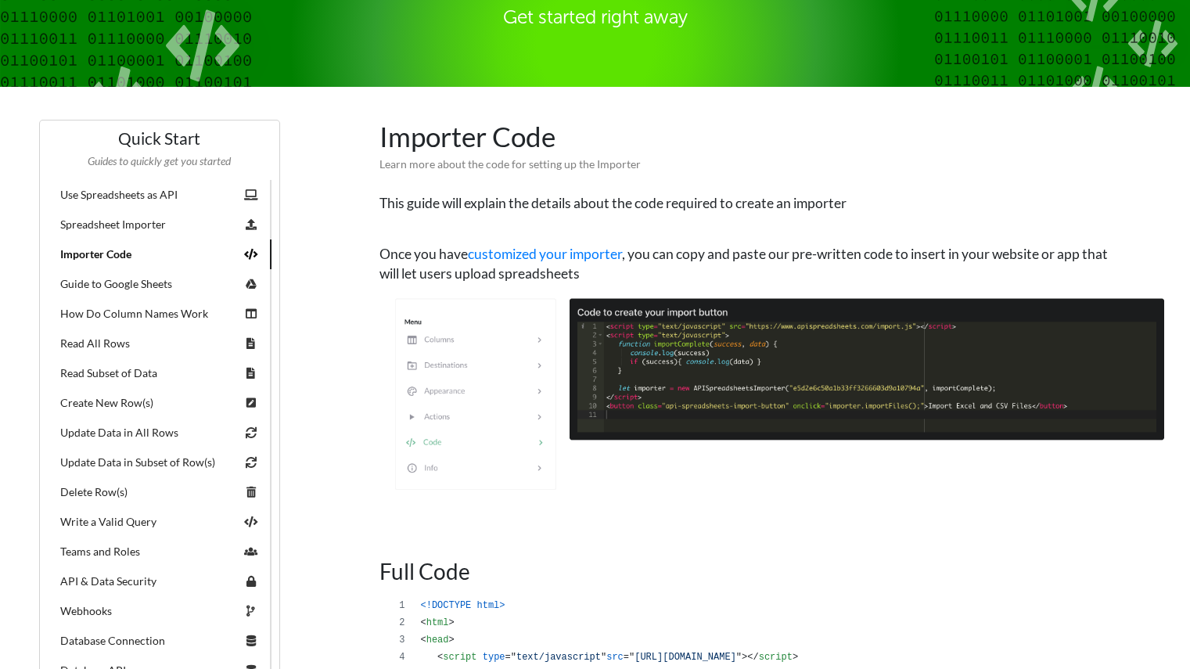
click at [132, 189] on link "Use Spreadsheets as API" at bounding box center [160, 195] width 224 height 30
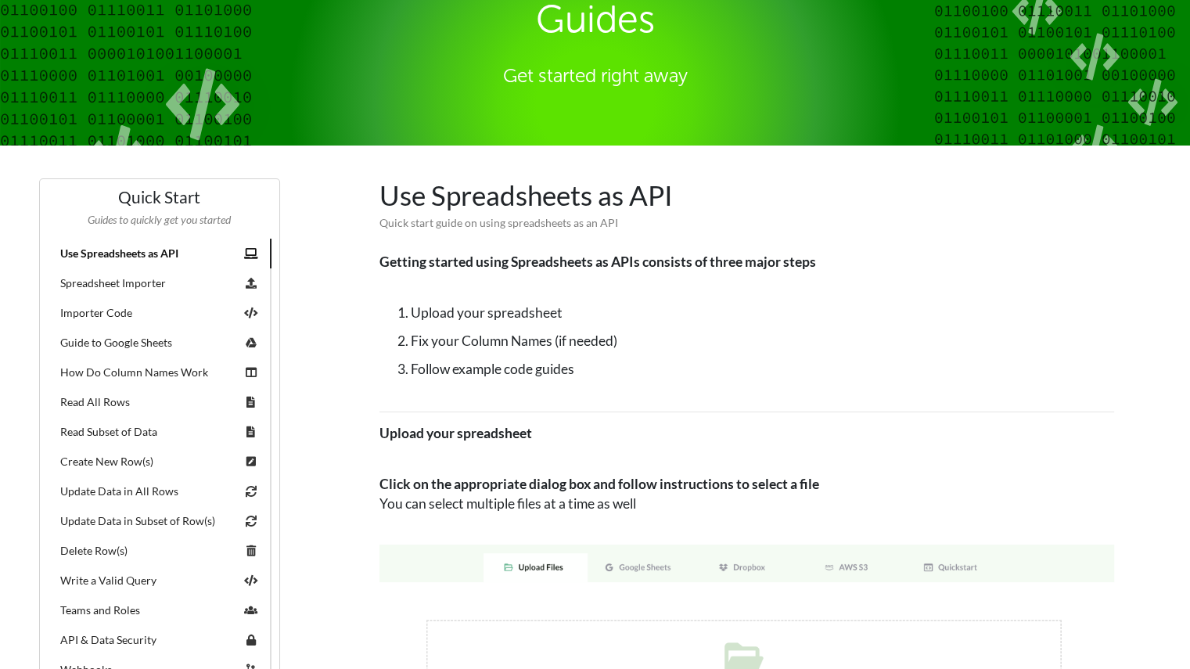
scroll to position [113, 0]
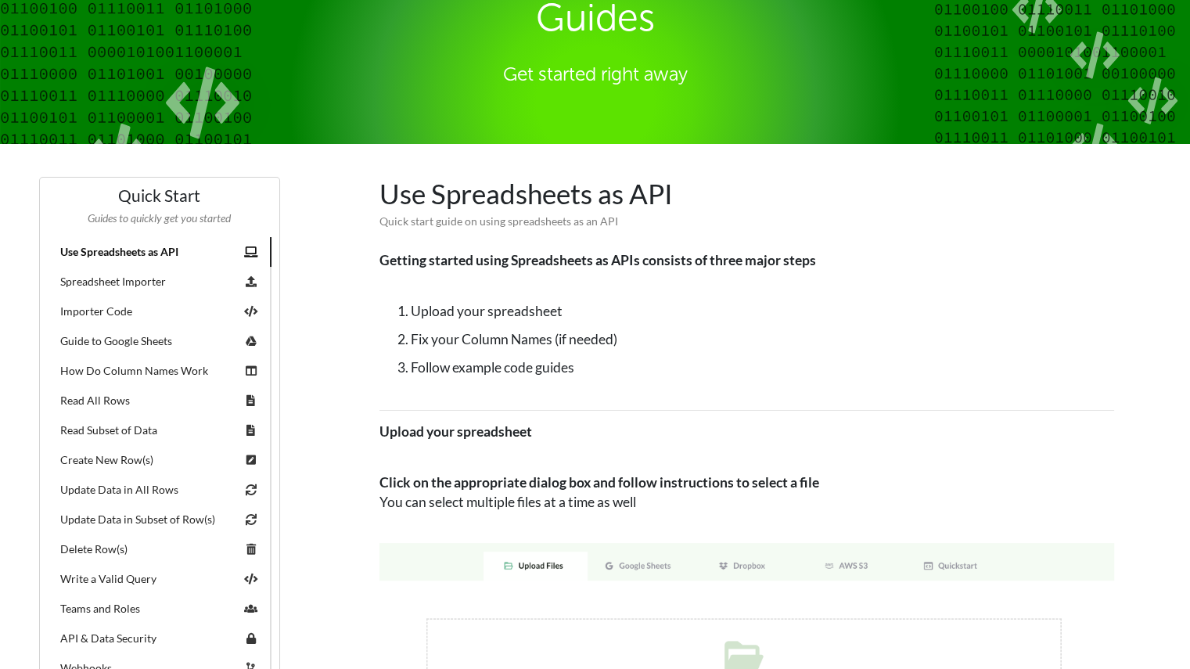
click at [89, 318] on link "Importer Code" at bounding box center [160, 311] width 224 height 30
